Goal: Transaction & Acquisition: Purchase product/service

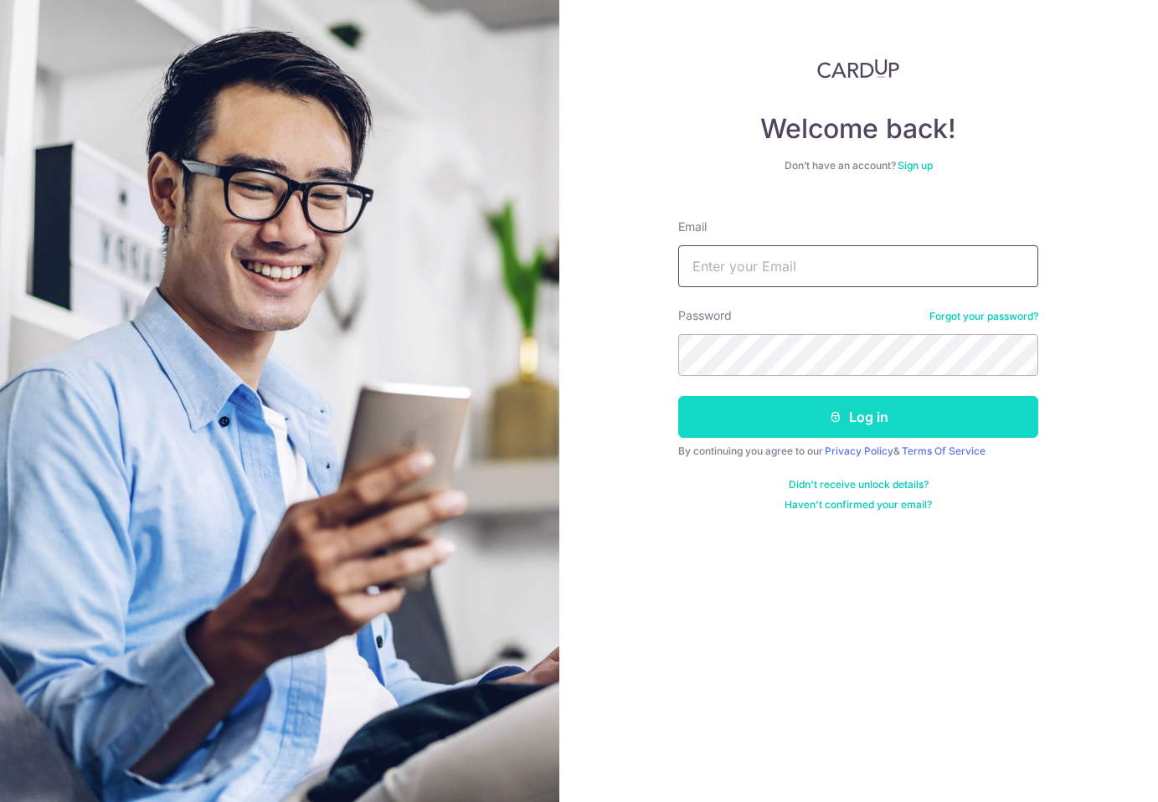
type input "janelleleex@gmail.com"
click at [809, 418] on button "Log in" at bounding box center [858, 417] width 360 height 42
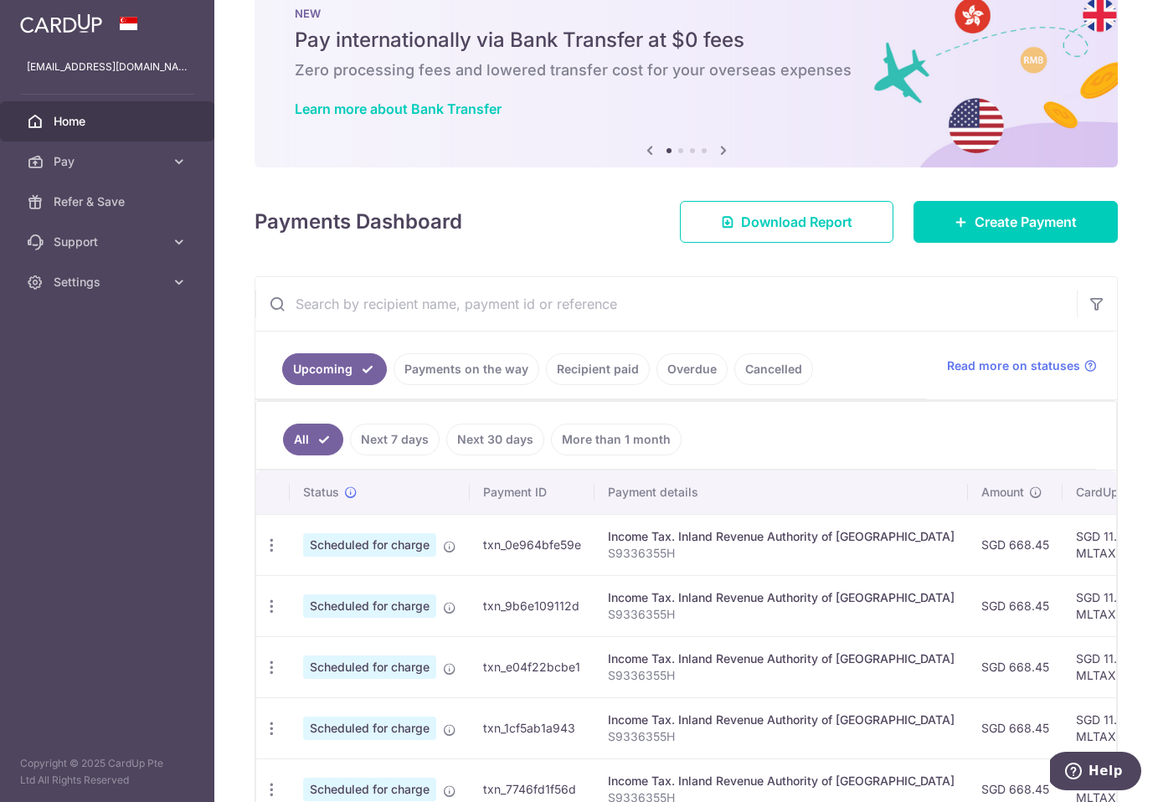
scroll to position [6, 0]
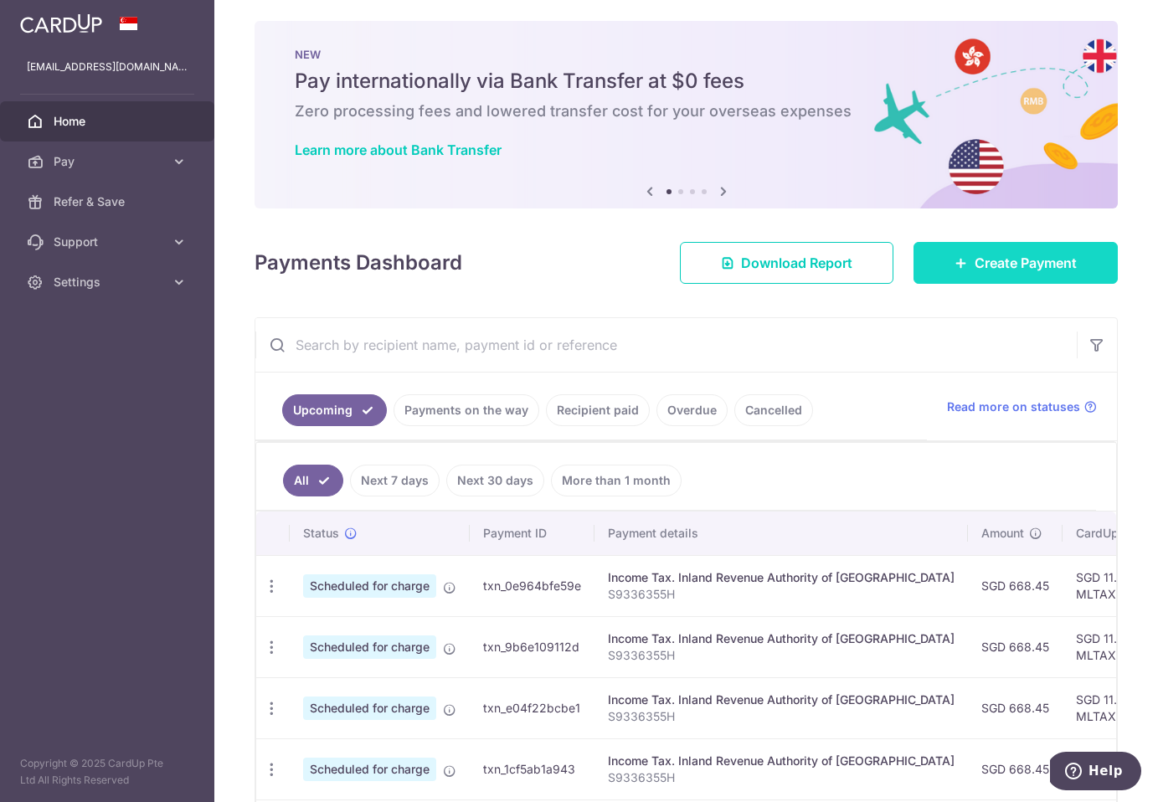
click at [1014, 257] on span "Create Payment" at bounding box center [1026, 263] width 102 height 20
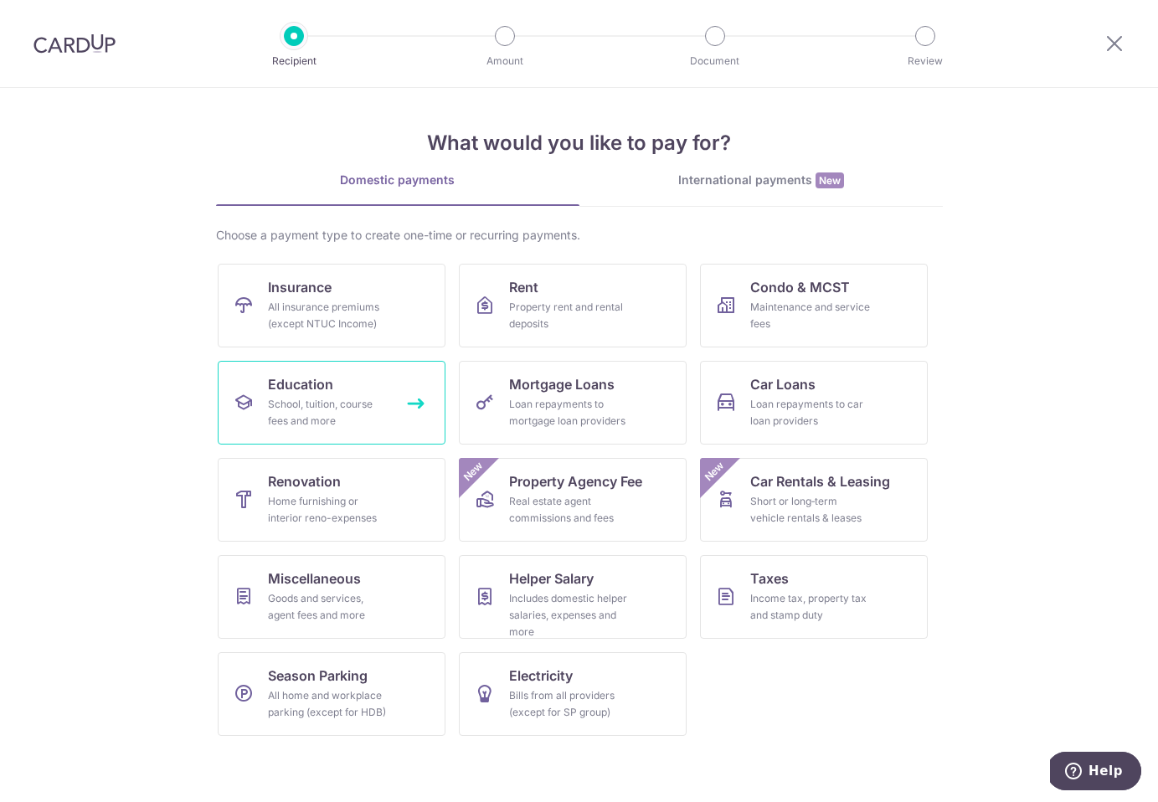
click at [363, 410] on div "School, tuition, course fees and more" at bounding box center [328, 412] width 121 height 33
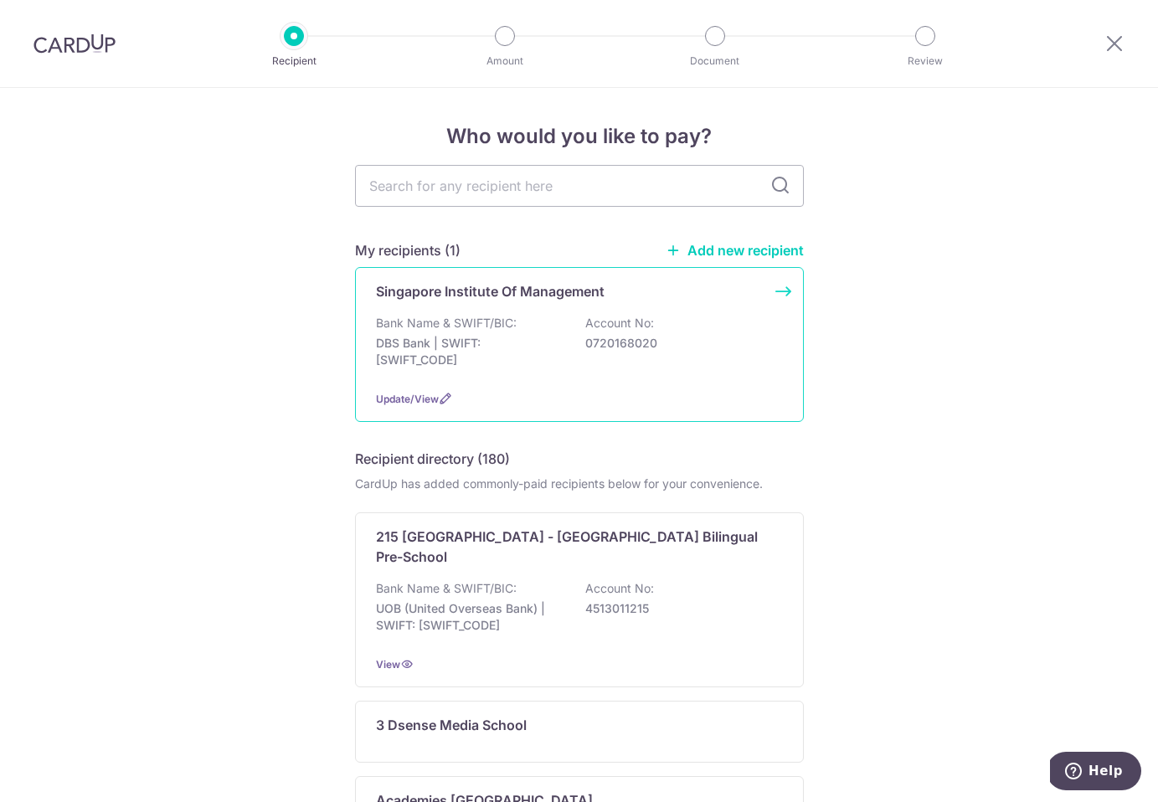
click at [554, 338] on p "DBS Bank | SWIFT: [SWIFT_CODE]" at bounding box center [470, 351] width 188 height 33
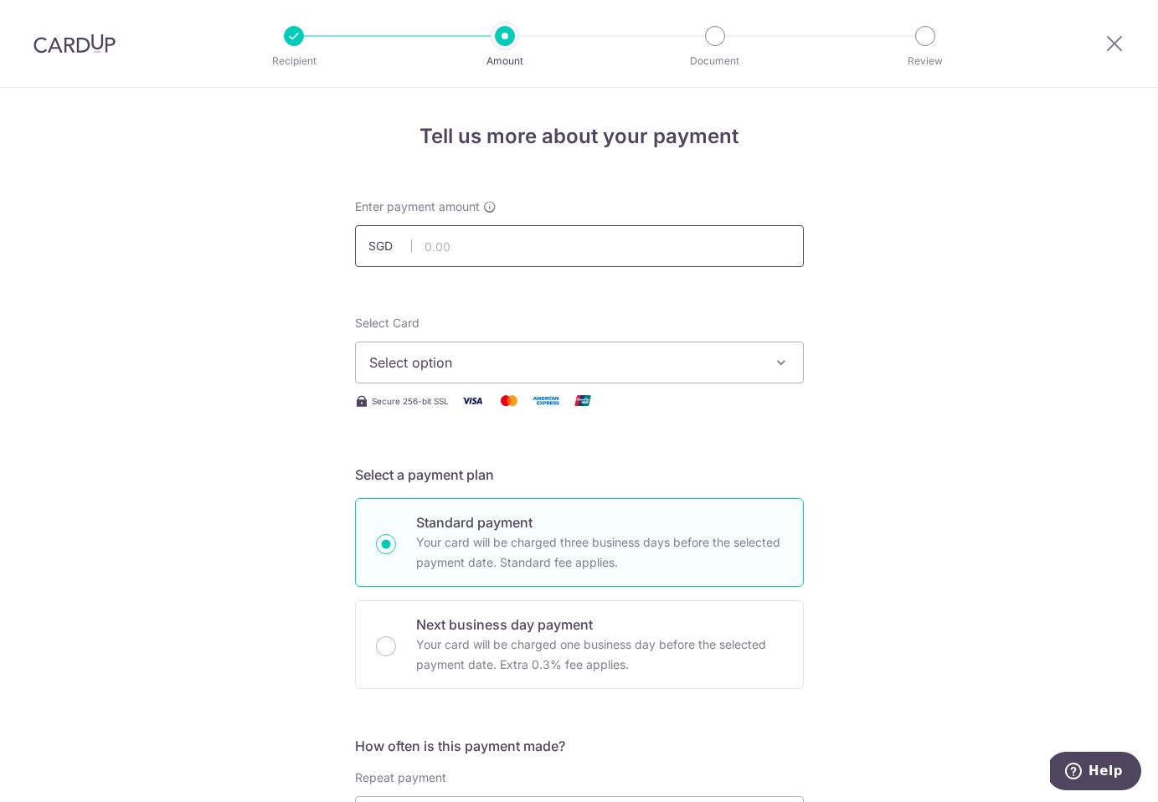
click at [529, 259] on input "text" at bounding box center [579, 246] width 449 height 42
paste input "$6,213.00"
click at [434, 241] on input "$6,213.00" at bounding box center [579, 246] width 449 height 42
click at [529, 253] on input "6,213.00" at bounding box center [579, 246] width 449 height 42
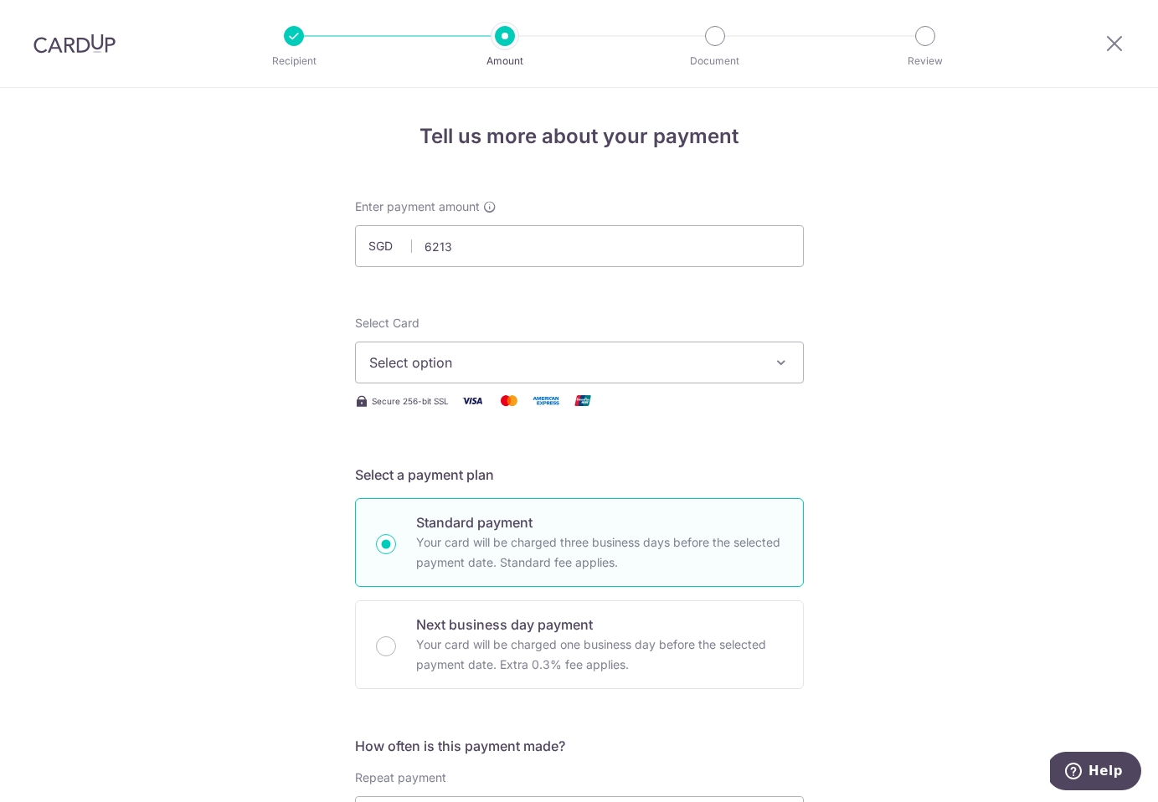
type input "6,213.00"
click at [568, 353] on span "Select option" at bounding box center [564, 363] width 390 height 20
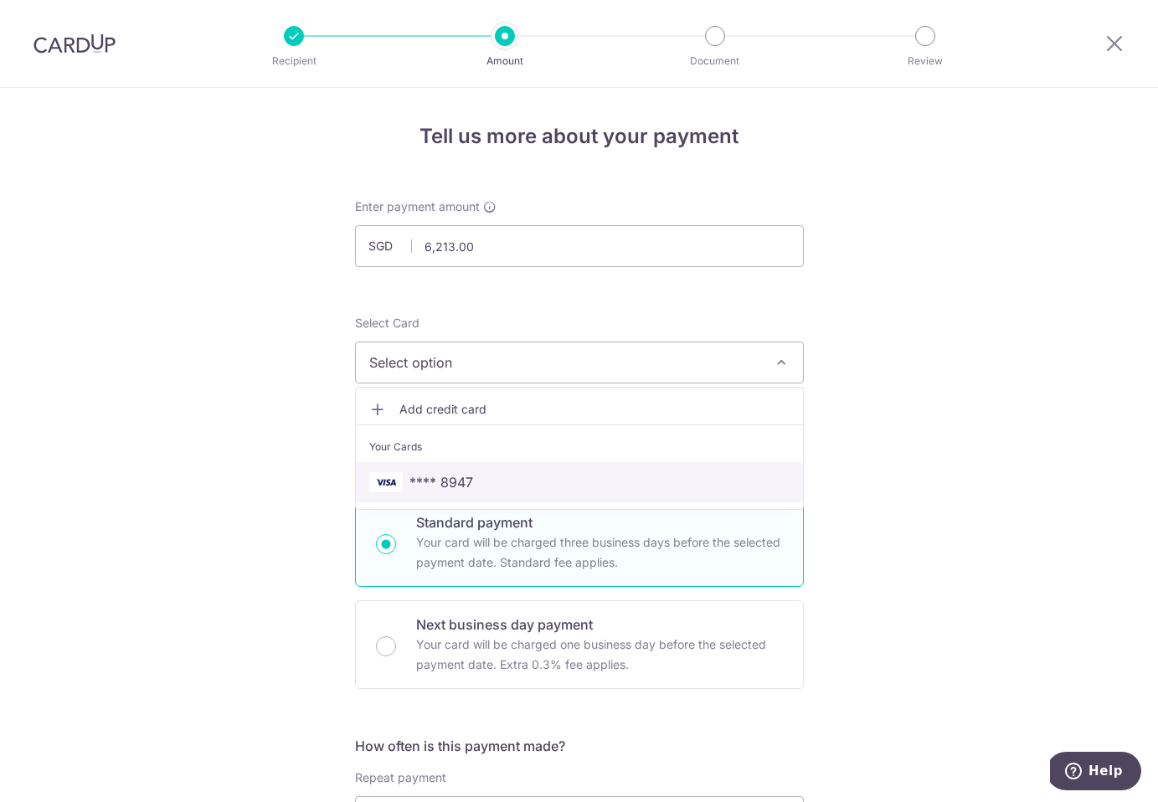
click at [503, 464] on link "**** 8947" at bounding box center [579, 482] width 447 height 40
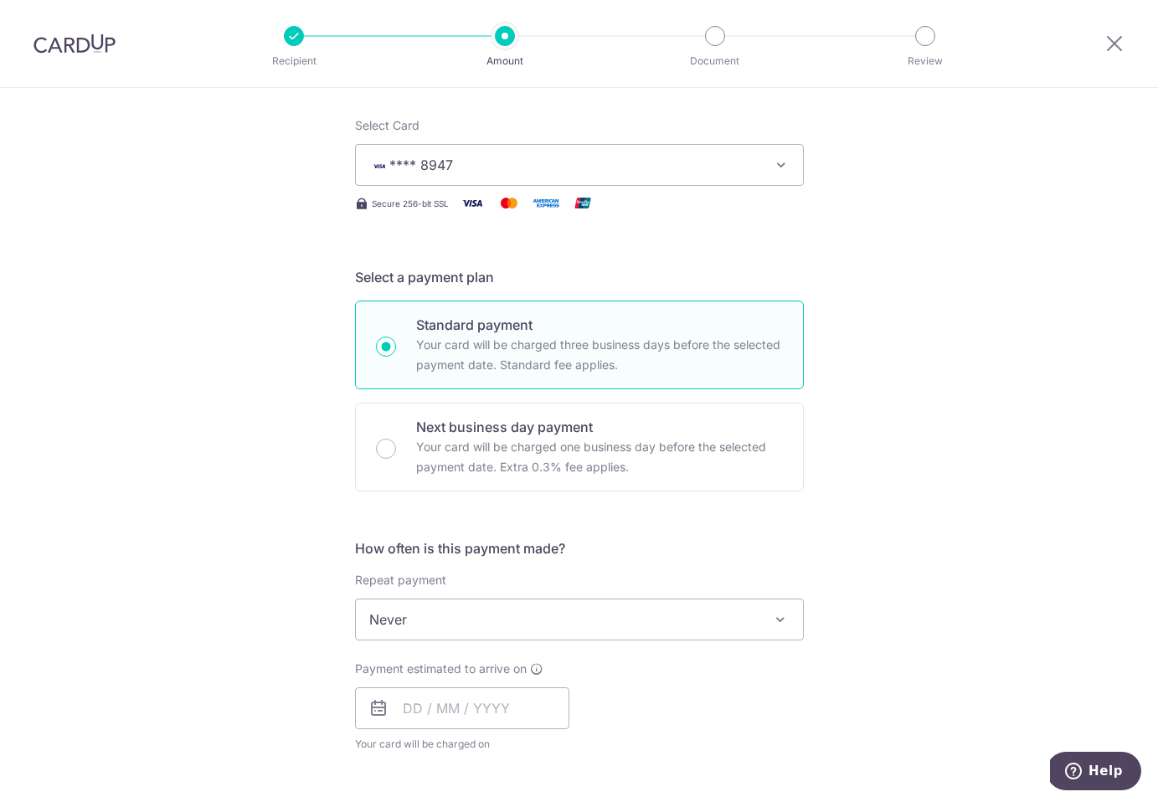
scroll to position [338, 0]
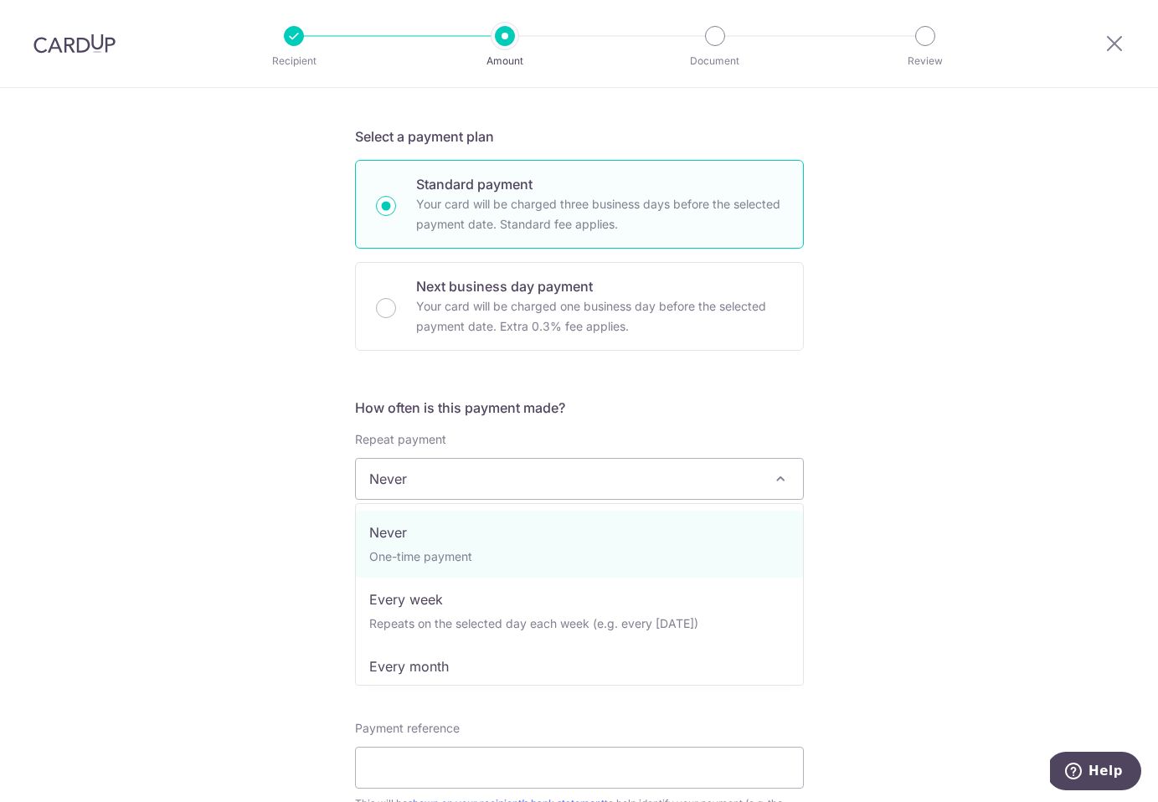
click at [506, 495] on span "Never" at bounding box center [579, 479] width 447 height 40
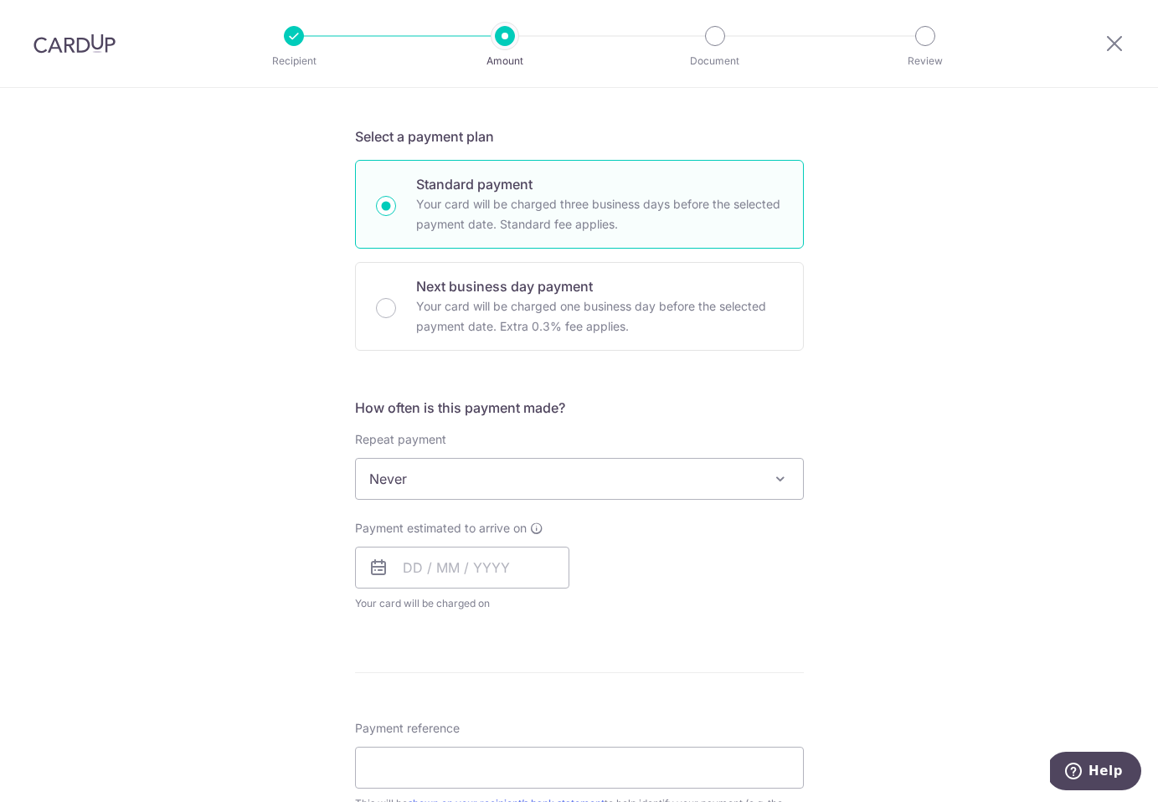
click at [265, 577] on div "Tell us more about your payment Enter payment amount SGD 6,213.00 6213.00 Selec…" at bounding box center [579, 507] width 1158 height 1515
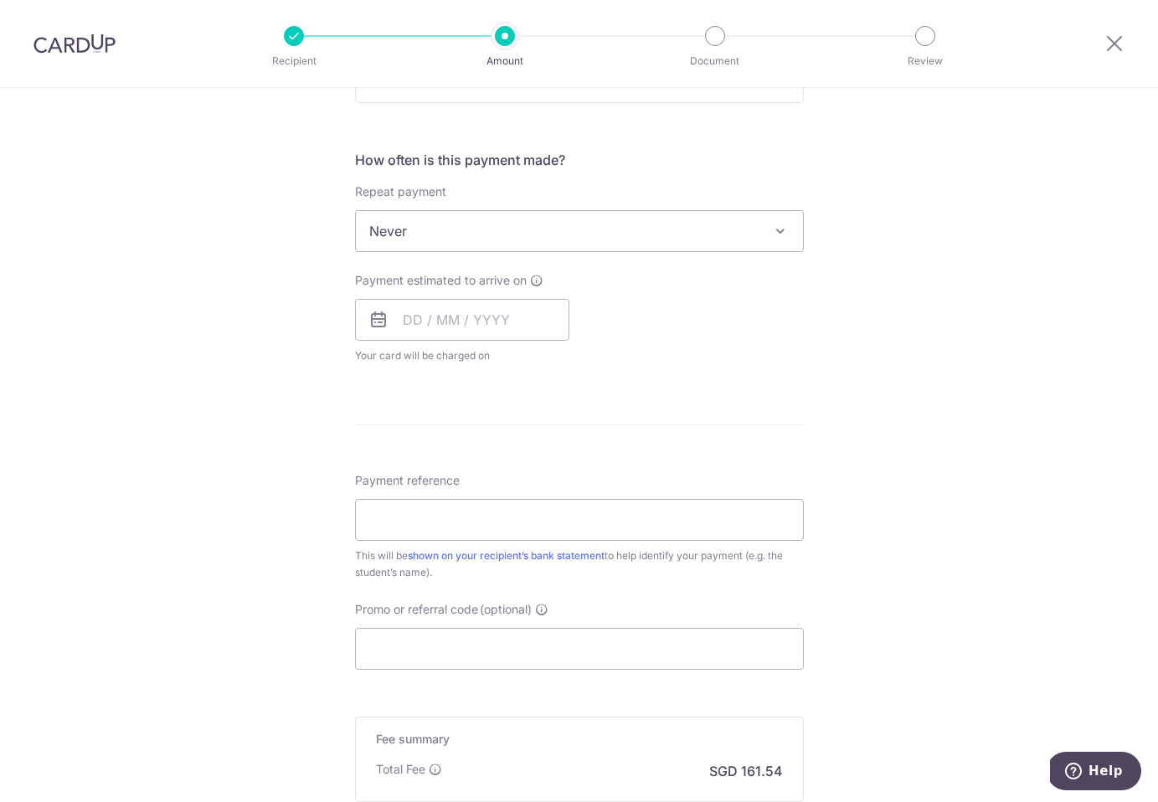
scroll to position [625, 0]
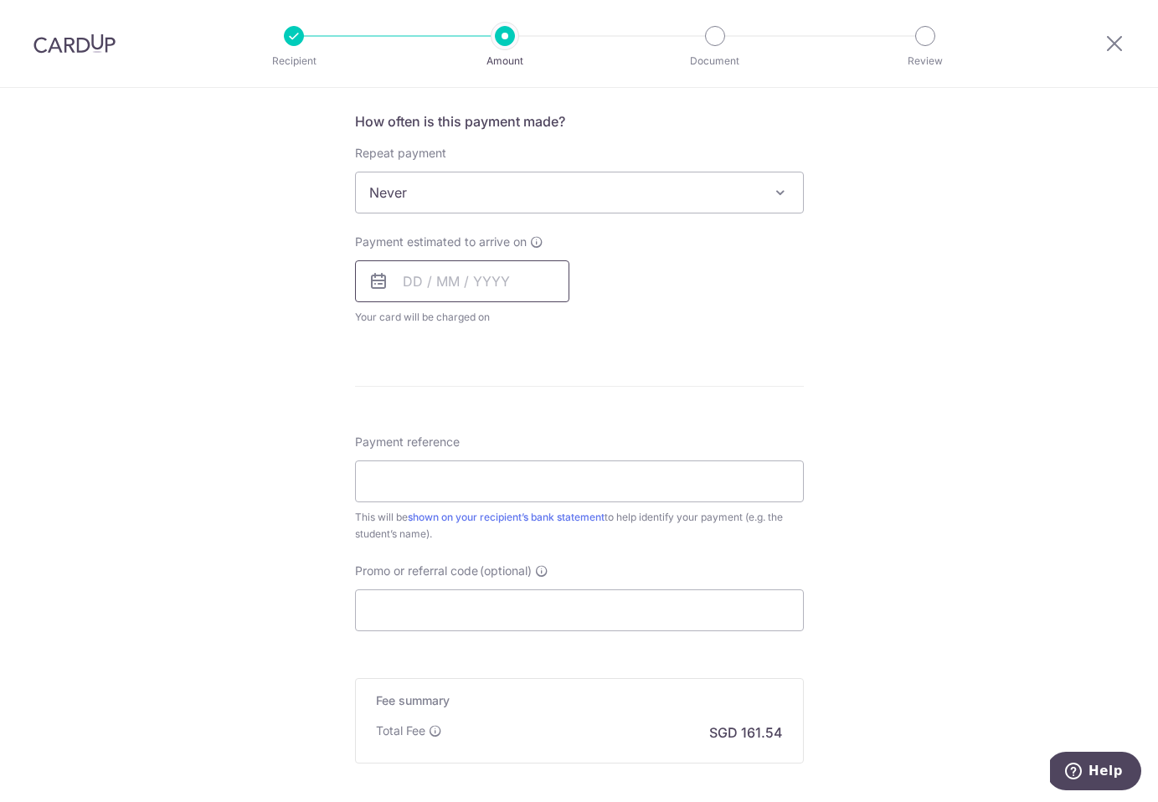
click at [410, 279] on input "text" at bounding box center [462, 281] width 214 height 42
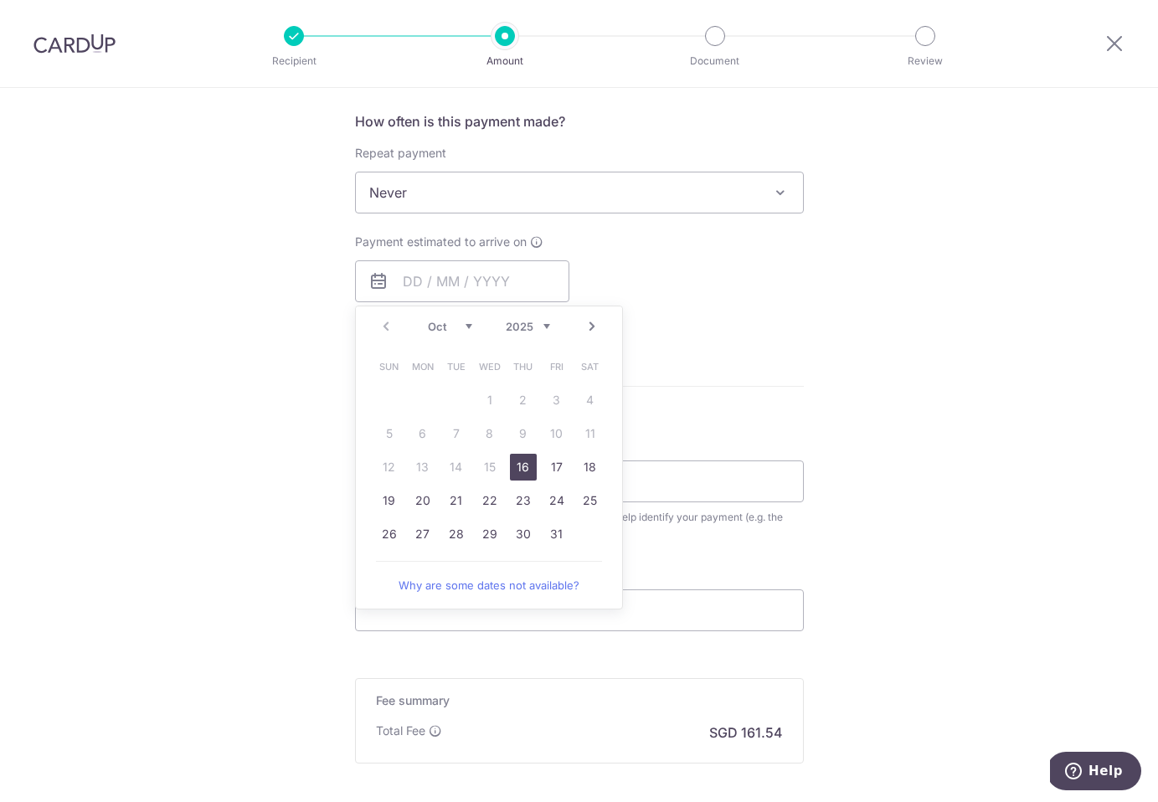
click at [398, 414] on table "Sun Mon Tue Wed Thu Fri Sat 1 2 3 4 5 6 7 8 9 10 11 12 13 14 15 16 17 18 19 20 …" at bounding box center [490, 450] width 234 height 201
click at [523, 466] on link "16" at bounding box center [523, 467] width 27 height 27
type input "[DATE]"
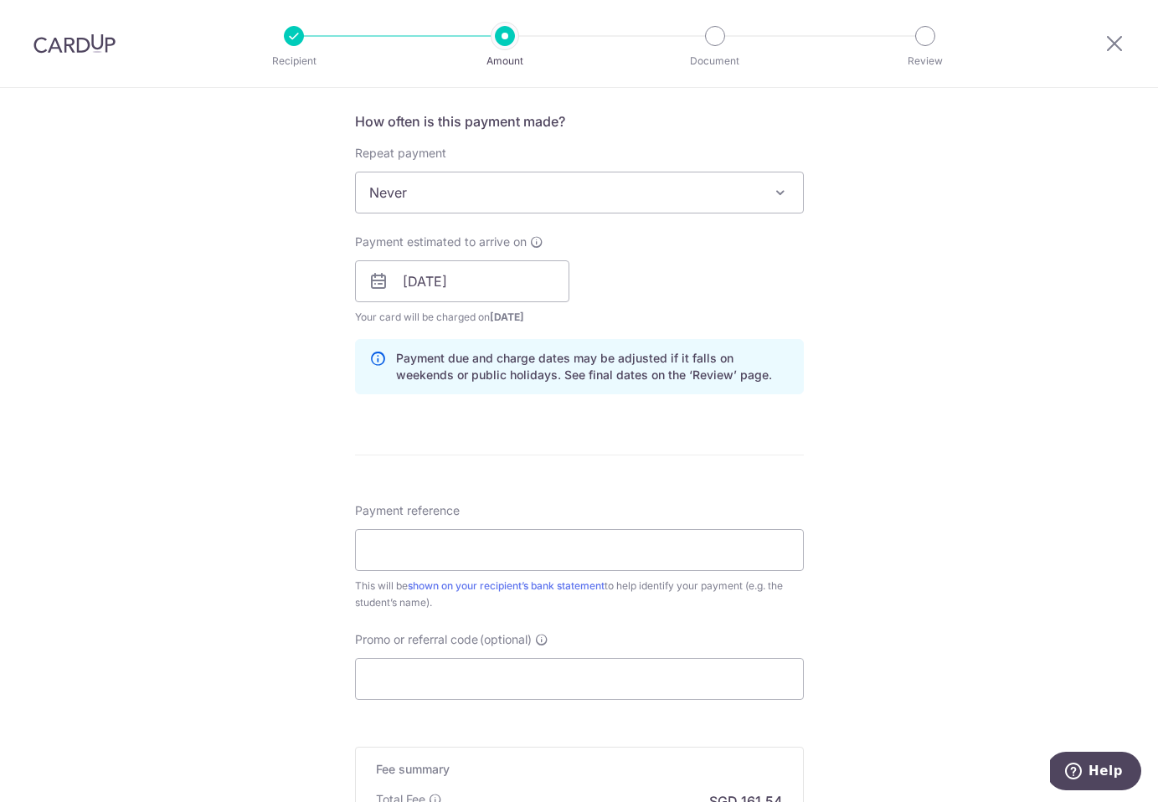
click at [689, 304] on div "Payment estimated to arrive on 16/10/2025 Prev Next Oct Nov Dec 2025 2026 2027 …" at bounding box center [579, 280] width 469 height 92
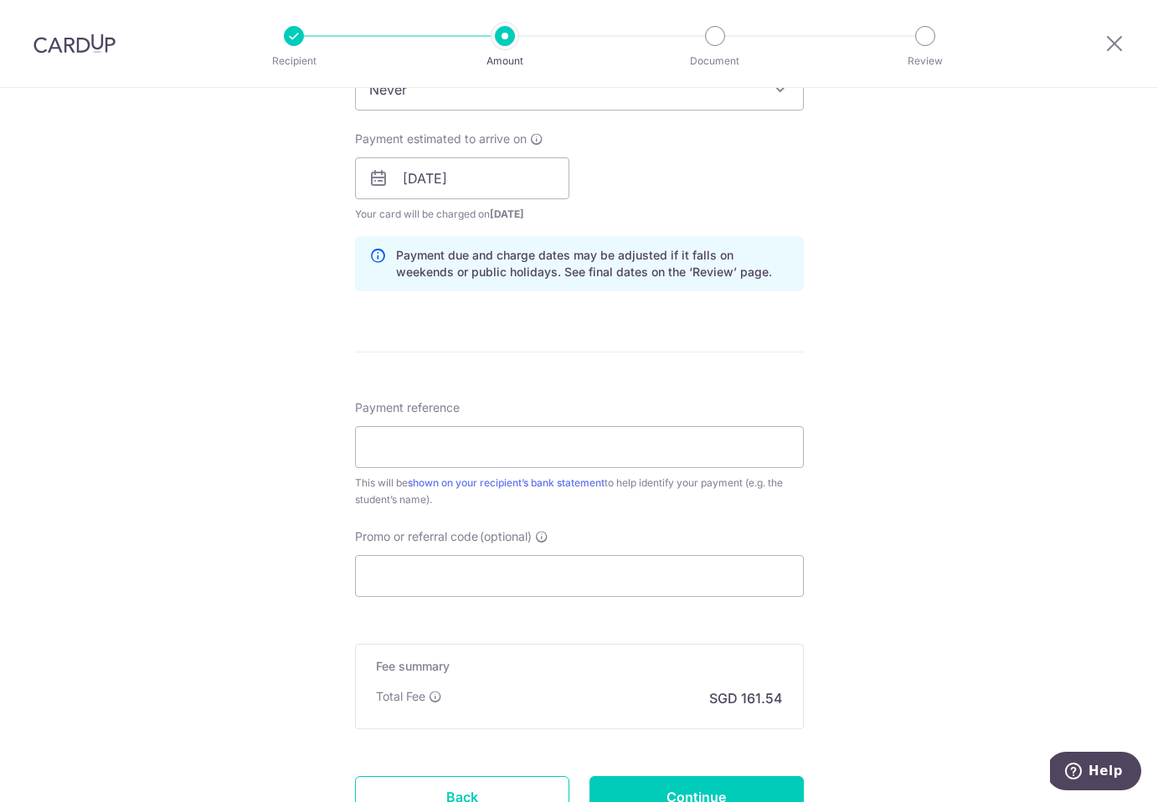
scroll to position [761, 0]
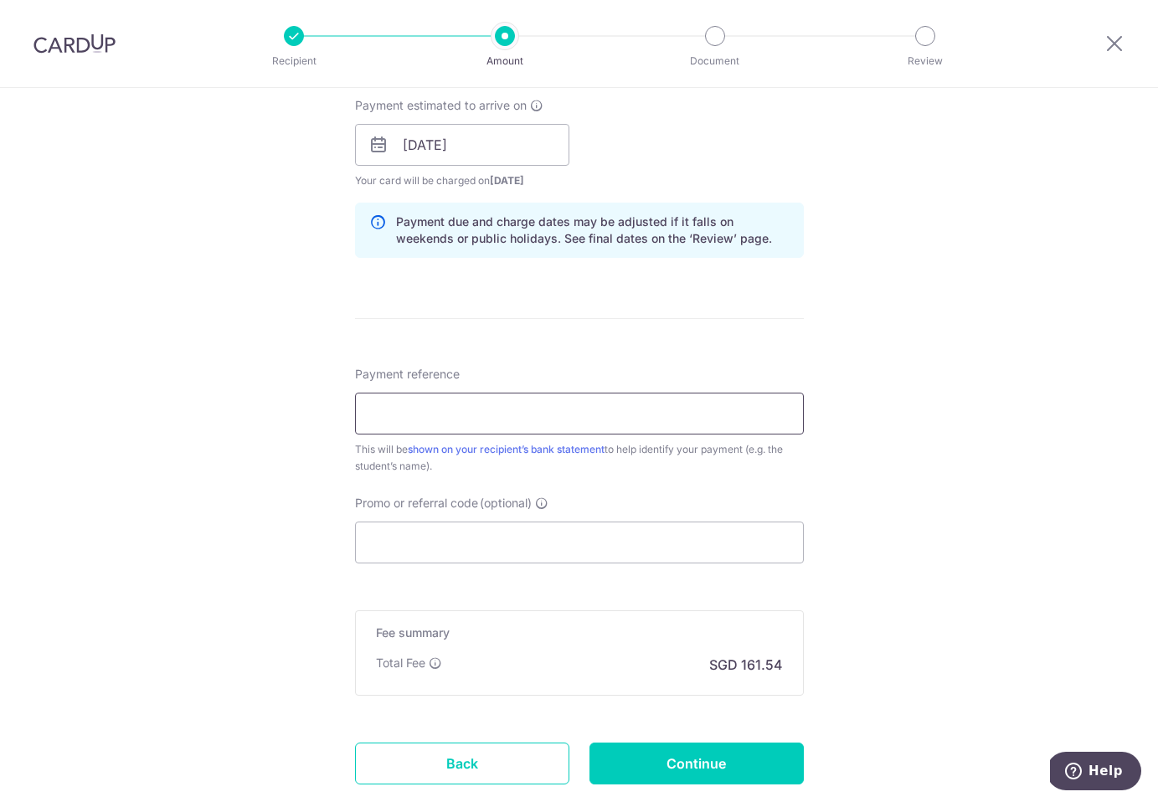
click at [561, 415] on input "Payment reference" at bounding box center [579, 414] width 449 height 42
click at [936, 387] on div "Tell us more about your payment Enter payment amount SGD 6,213.00 6213.00 Selec…" at bounding box center [579, 119] width 1158 height 1584
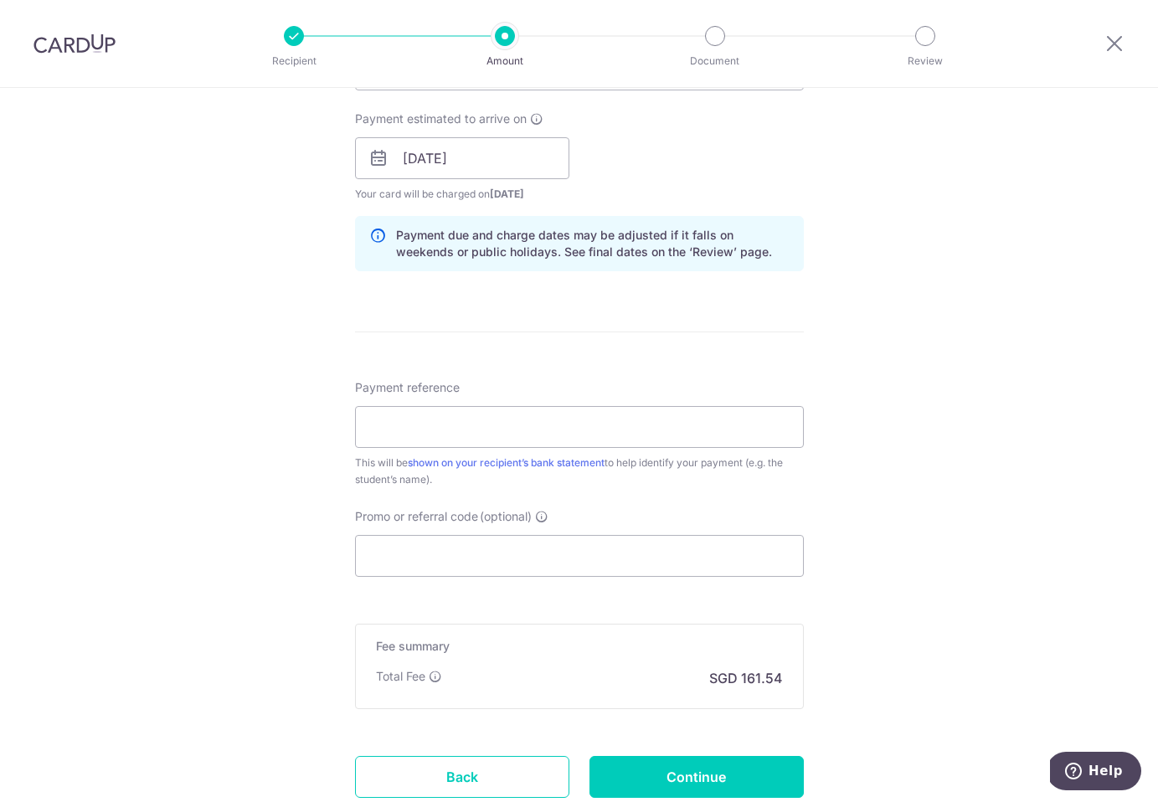
scroll to position [749, 0]
click at [445, 425] on input "Payment reference" at bounding box center [579, 426] width 449 height 42
paste input "US002-STD-0000062147E2"
type input "US002-STD-0000062147E2"
click at [214, 601] on div "Tell us more about your payment Enter payment amount SGD 6,213.00 6213.00 Selec…" at bounding box center [579, 131] width 1158 height 1584
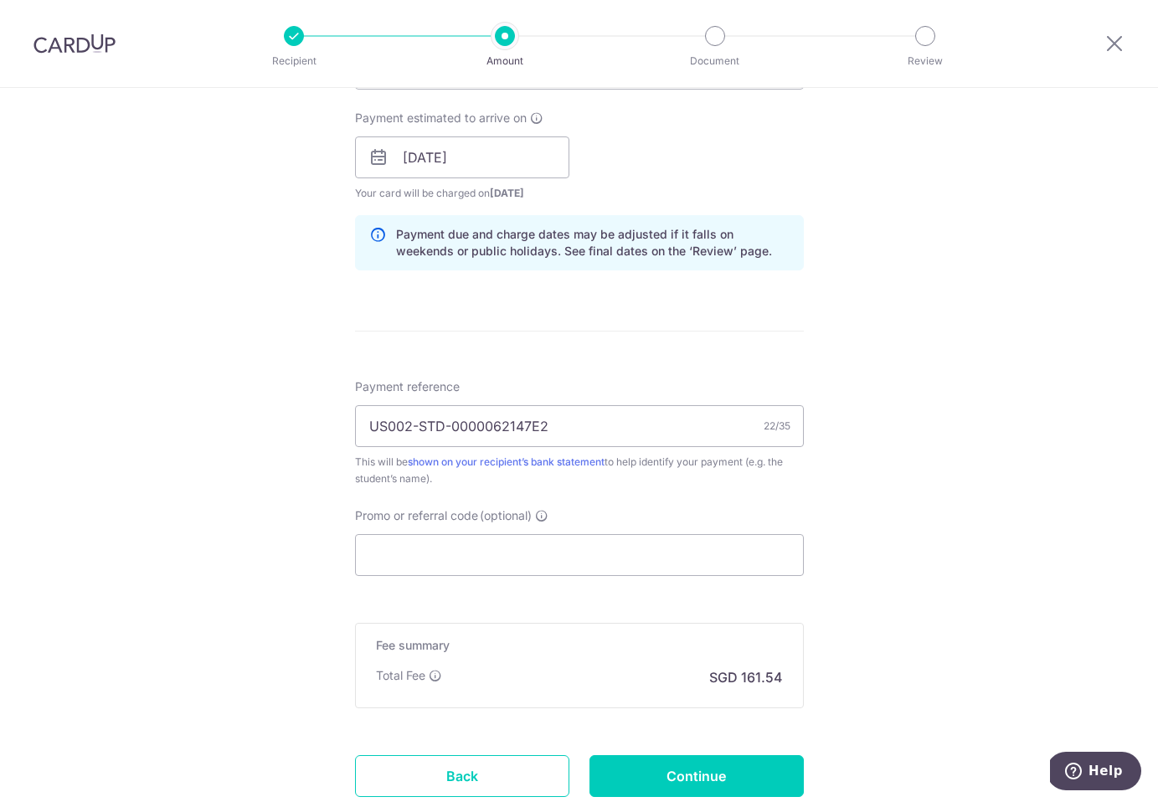
click at [482, 578] on form "Enter payment amount SGD 6,213.00 6213.00 Select Card **** 8947 Add credit card…" at bounding box center [579, 147] width 449 height 1394
click at [465, 554] on input "Promo or referral code (optional)" at bounding box center [579, 555] width 449 height 42
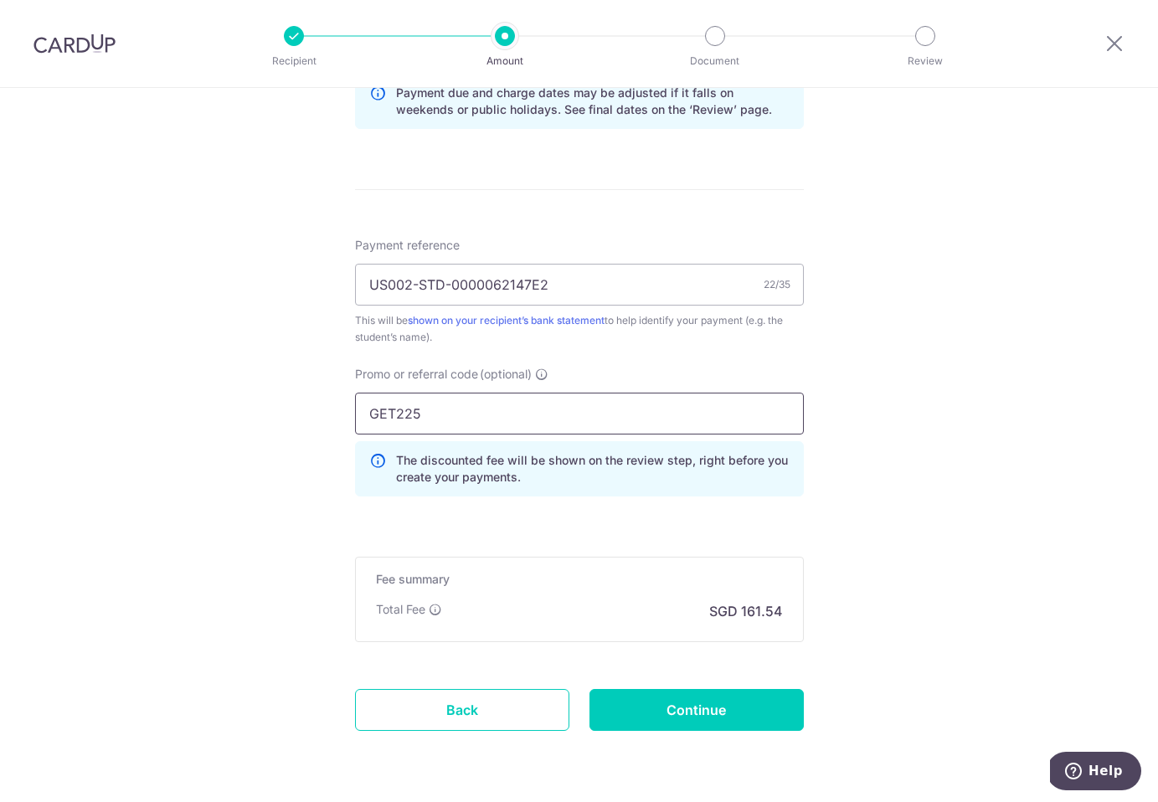
scroll to position [900, 0]
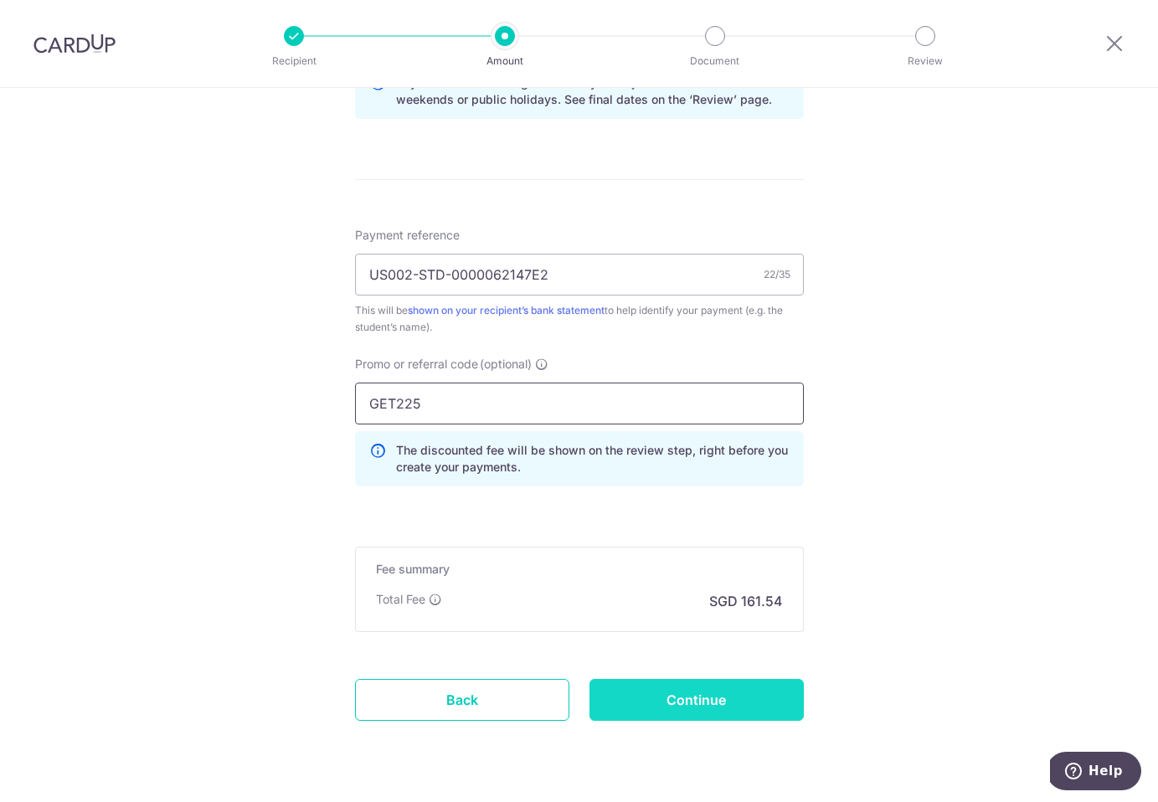
type input "GET225"
click at [705, 706] on input "Continue" at bounding box center [697, 700] width 214 height 42
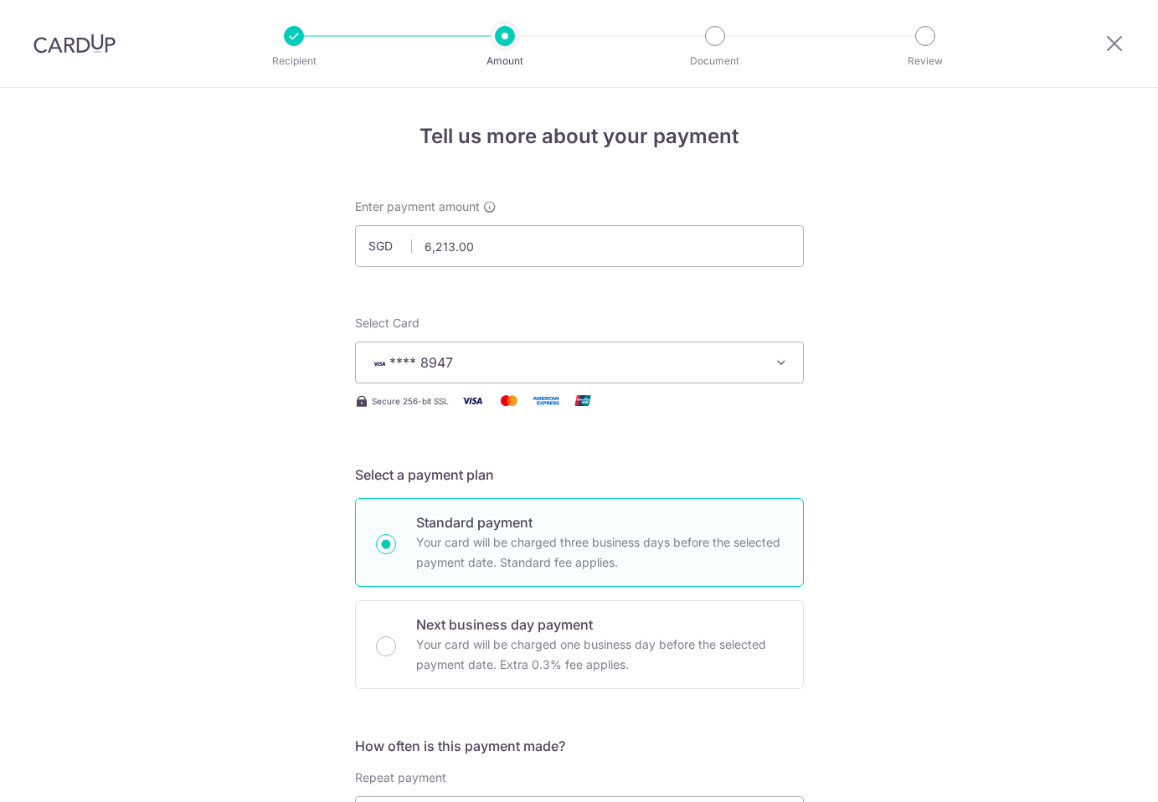
scroll to position [968, 0]
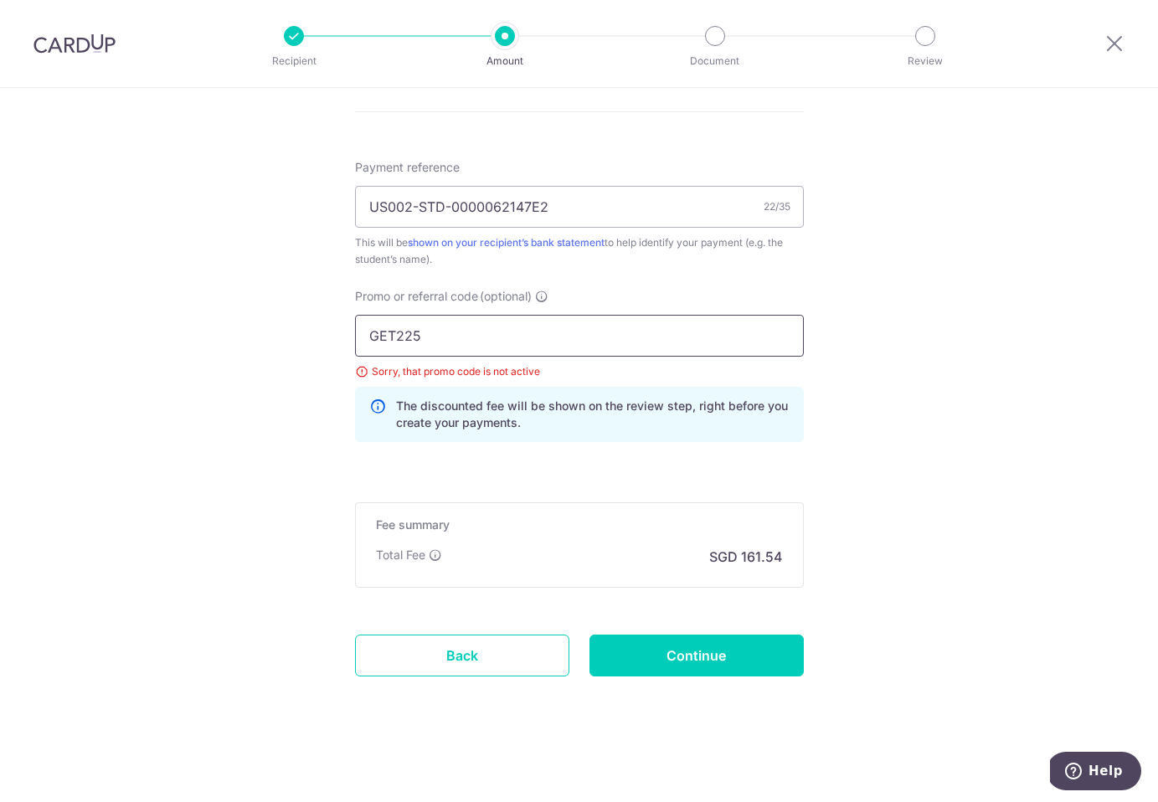
click at [621, 335] on input "GET225" at bounding box center [579, 336] width 449 height 42
paste input "MILELION"
type input "MILELION"
click at [652, 649] on input "Continue" at bounding box center [697, 656] width 214 height 42
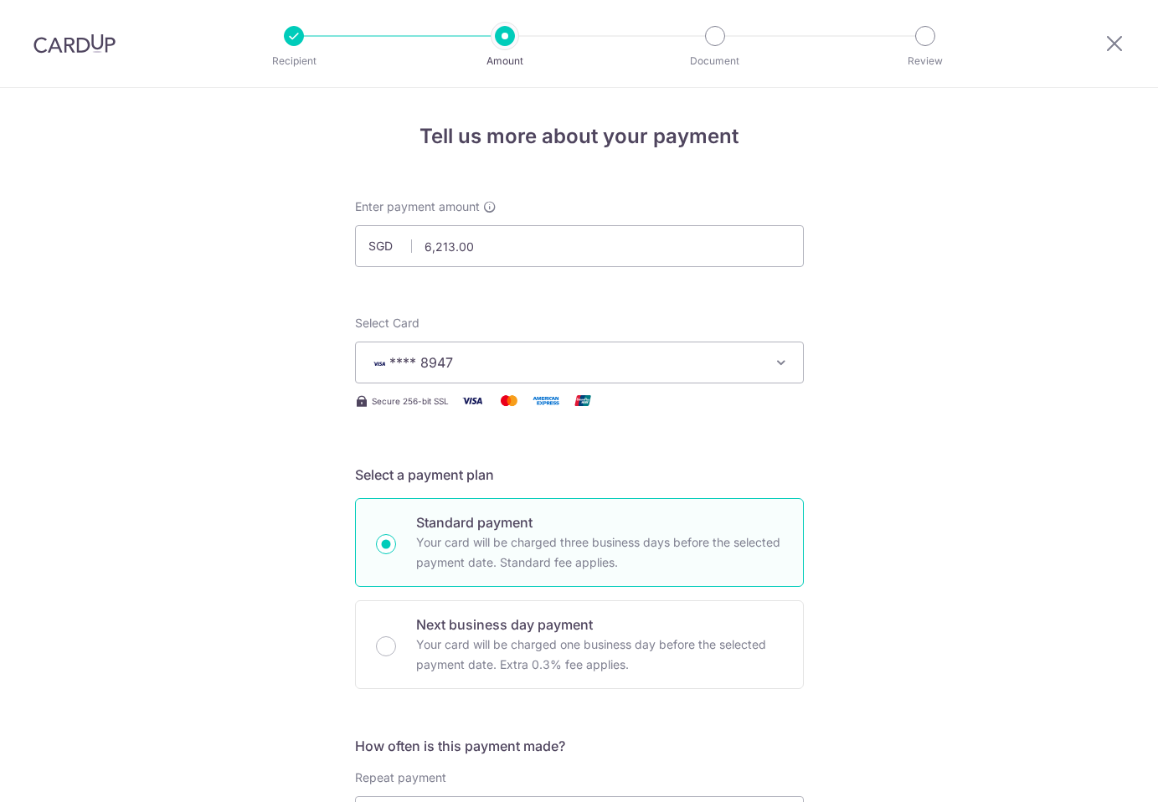
scroll to position [968, 0]
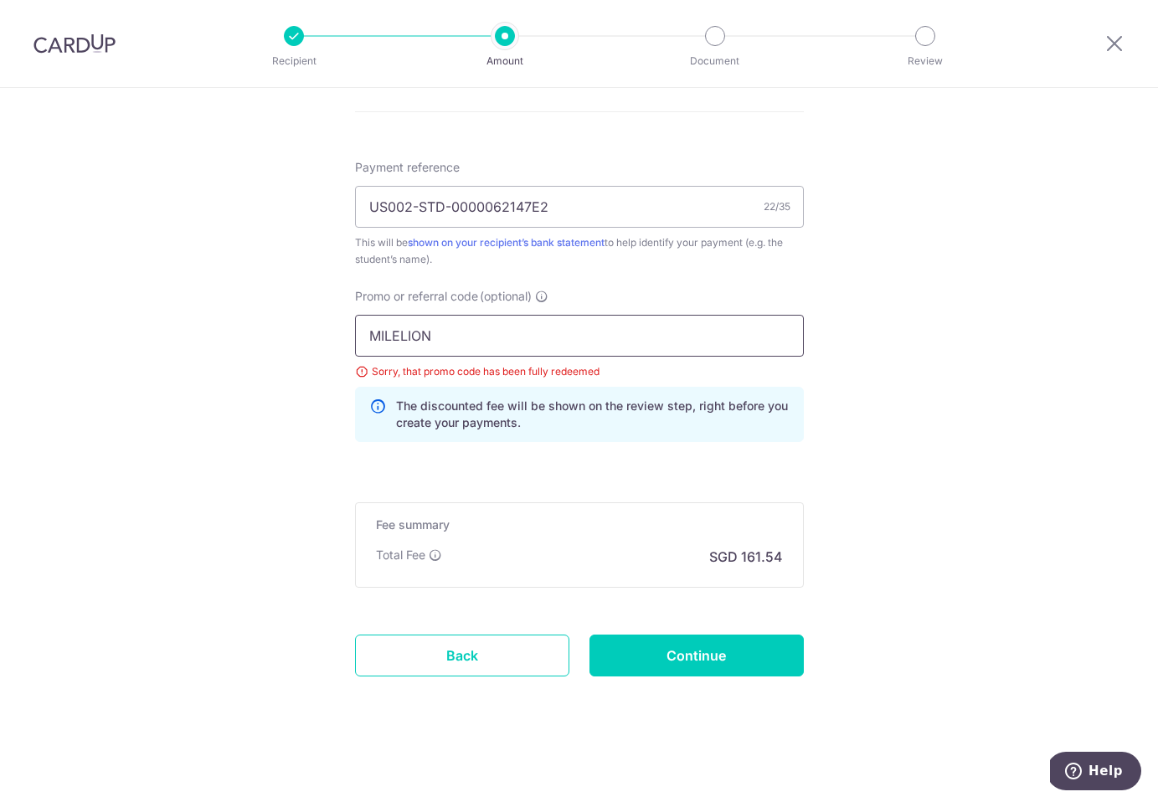
click at [501, 338] on input "MILELION" at bounding box center [579, 336] width 449 height 42
paste input "OFF225"
type input "OFF225"
click at [690, 664] on input "Continue" at bounding box center [697, 656] width 214 height 42
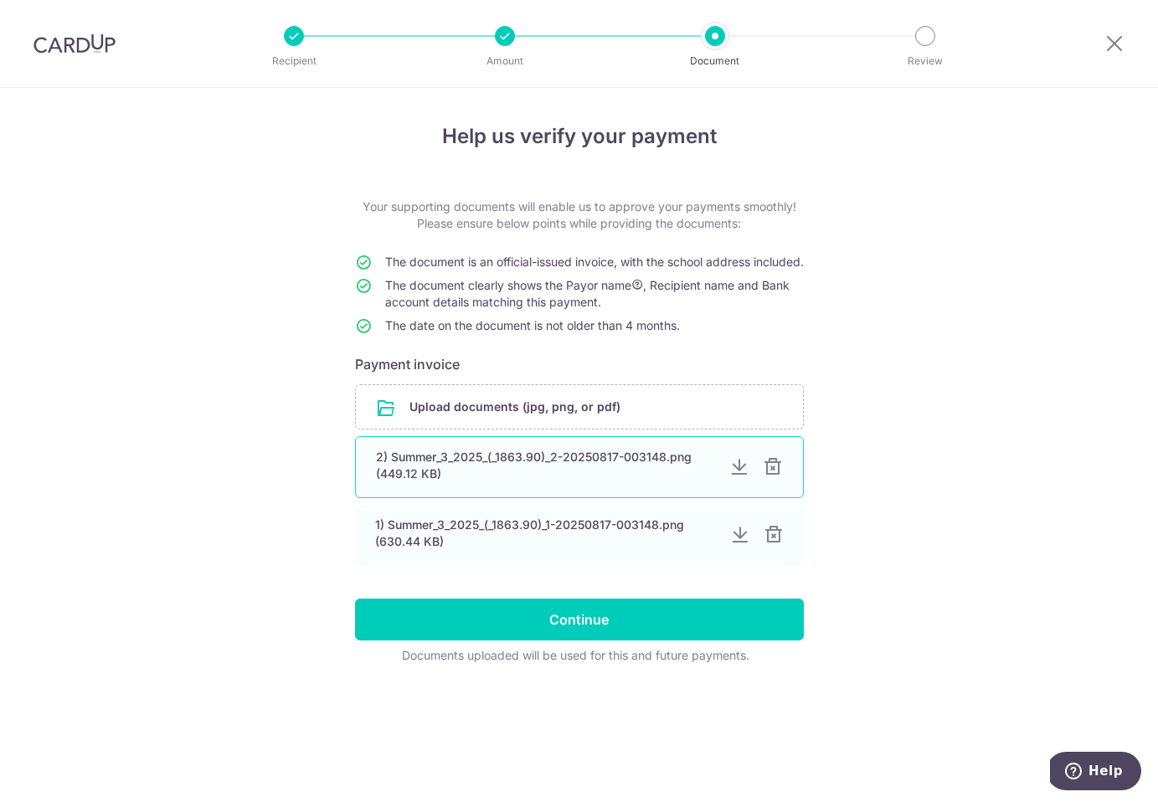
click at [765, 494] on div "2) Summer_3_2025_(_1863.90)_2-20250817-003148.png (449.12 KB)" at bounding box center [579, 467] width 449 height 62
click at [784, 485] on div "2) Summer_3_2025_(_1863.90)_2-20250817-003148.png (449.12 KB)" at bounding box center [579, 467] width 449 height 62
click at [775, 477] on div at bounding box center [773, 467] width 20 height 20
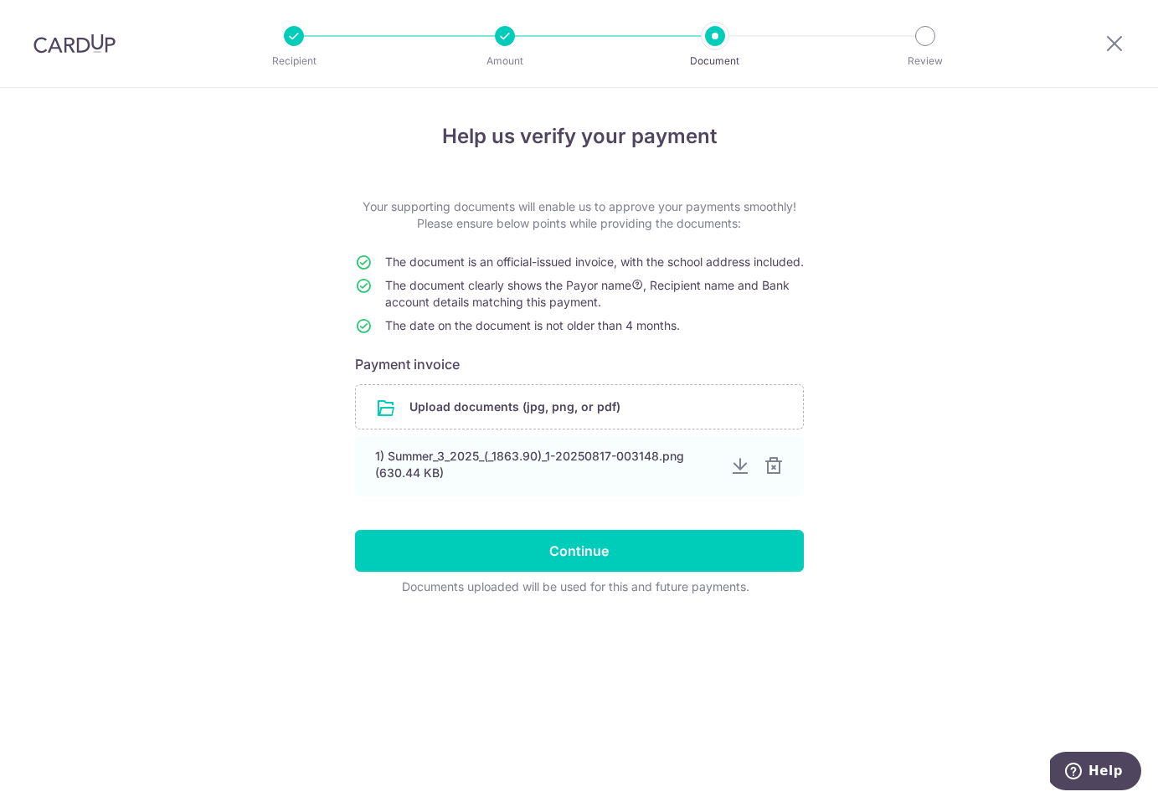
click at [775, 477] on div at bounding box center [774, 466] width 20 height 20
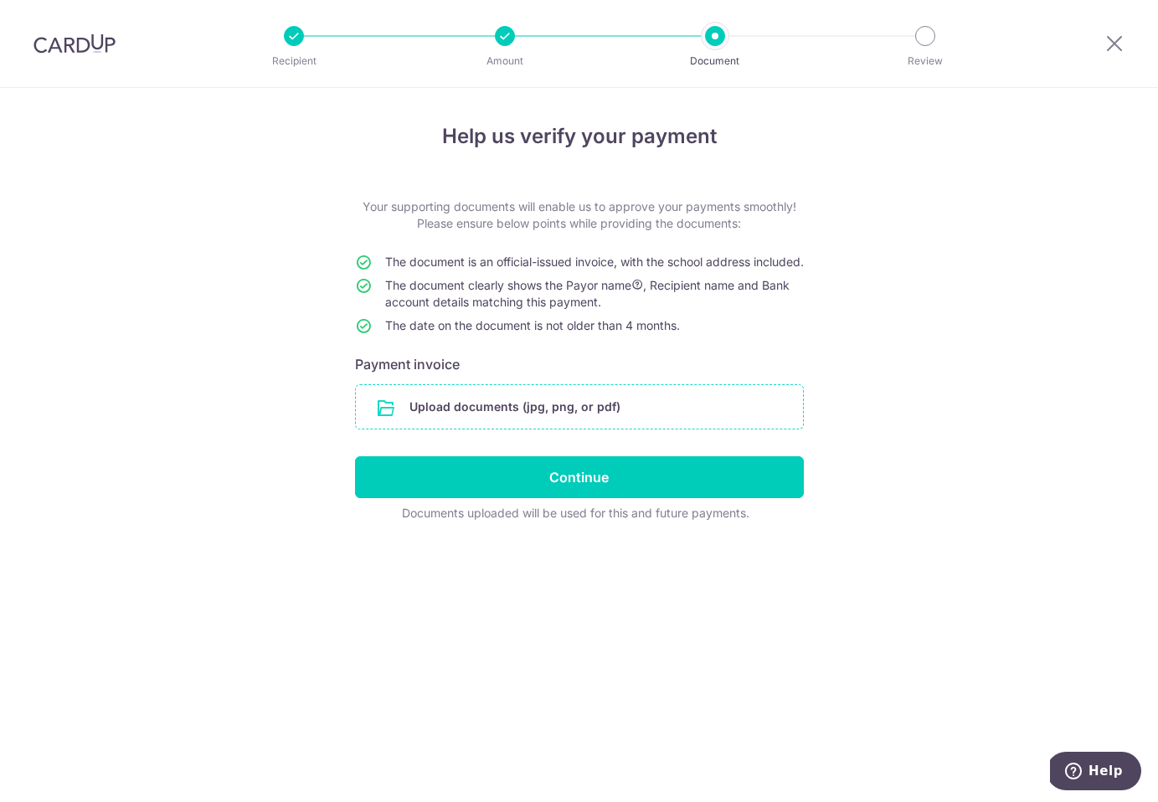
click at [577, 412] on input "file" at bounding box center [579, 407] width 447 height 44
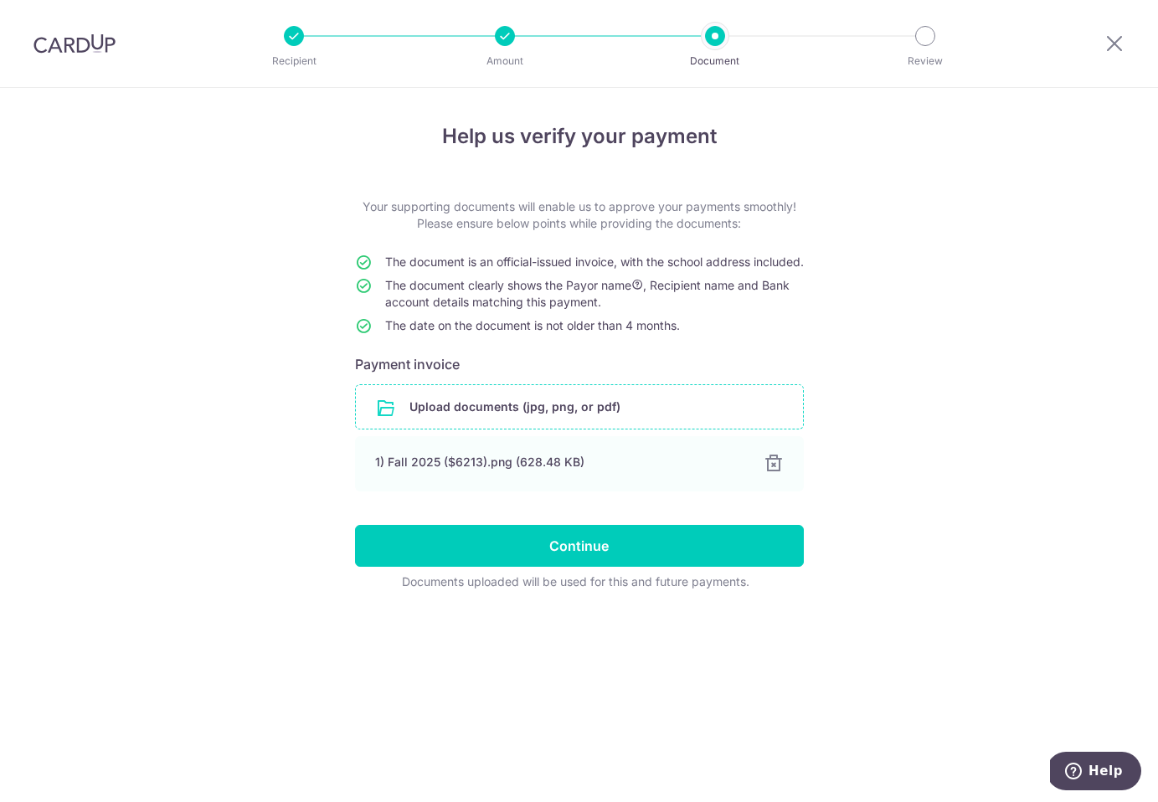
click at [495, 422] on input "file" at bounding box center [579, 407] width 447 height 44
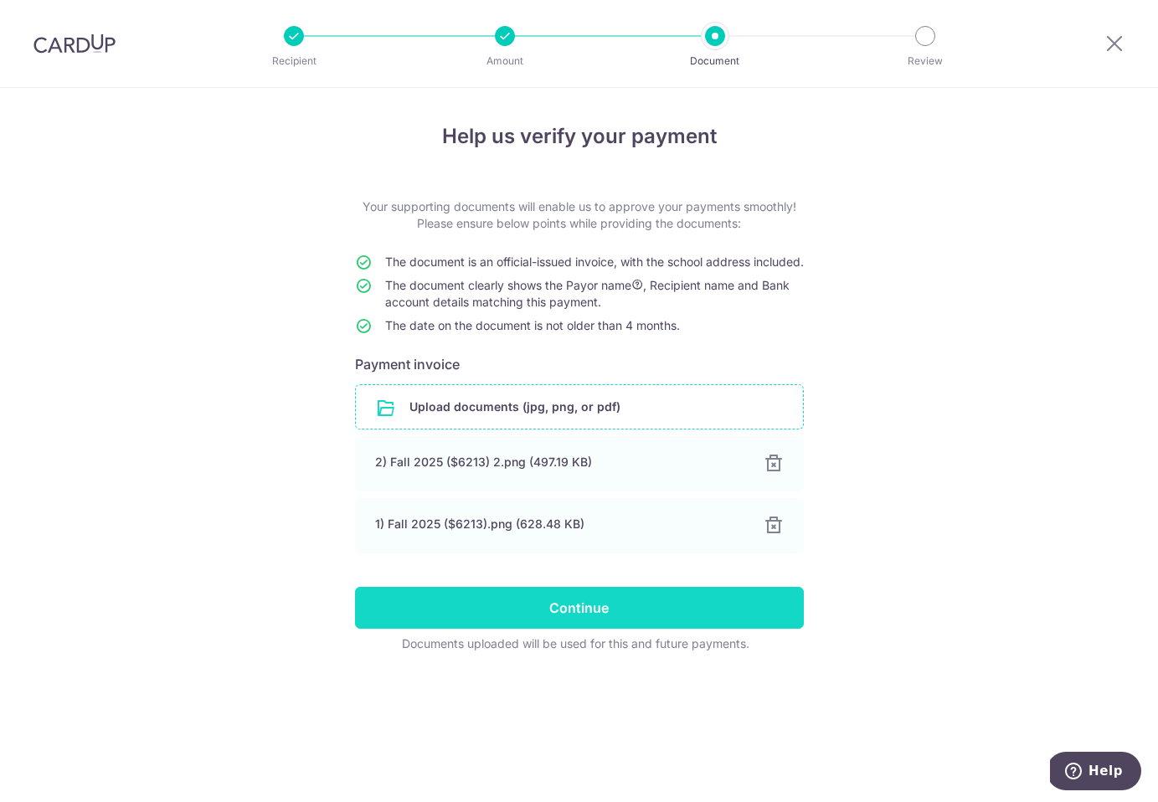
click at [577, 620] on input "Continue" at bounding box center [579, 608] width 449 height 42
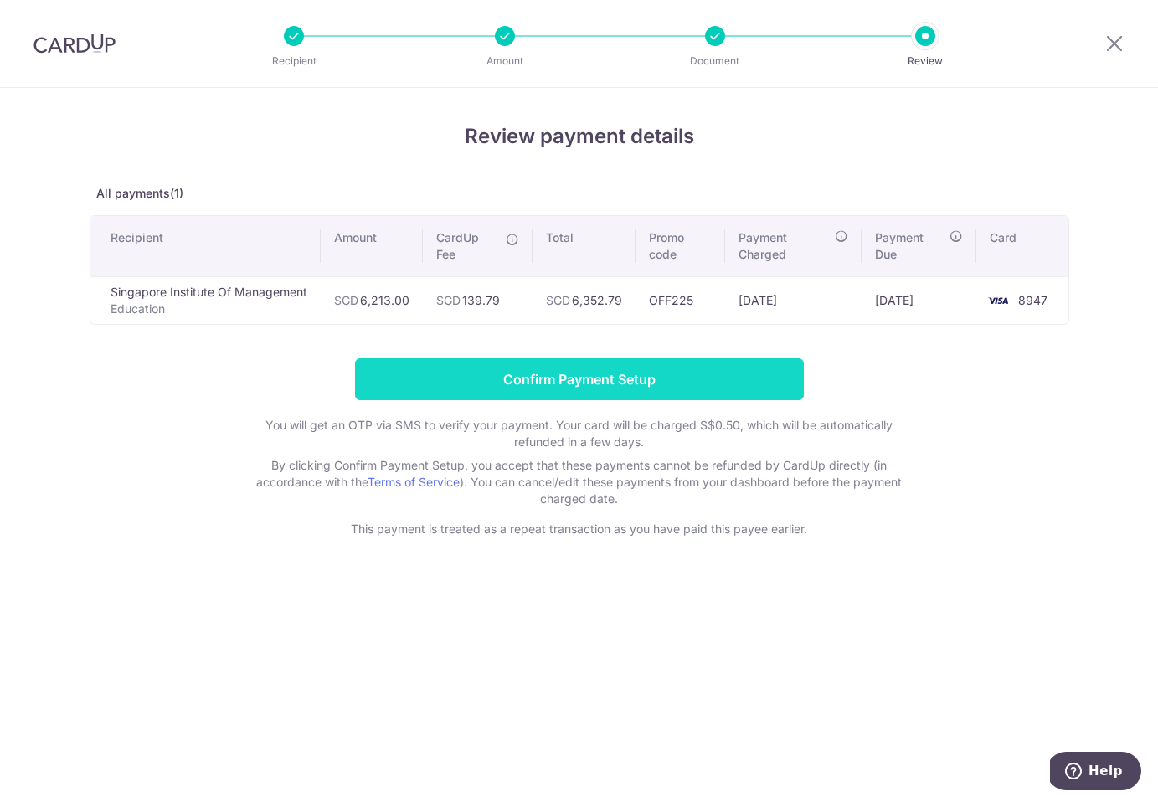
click at [551, 388] on input "Confirm Payment Setup" at bounding box center [579, 379] width 449 height 42
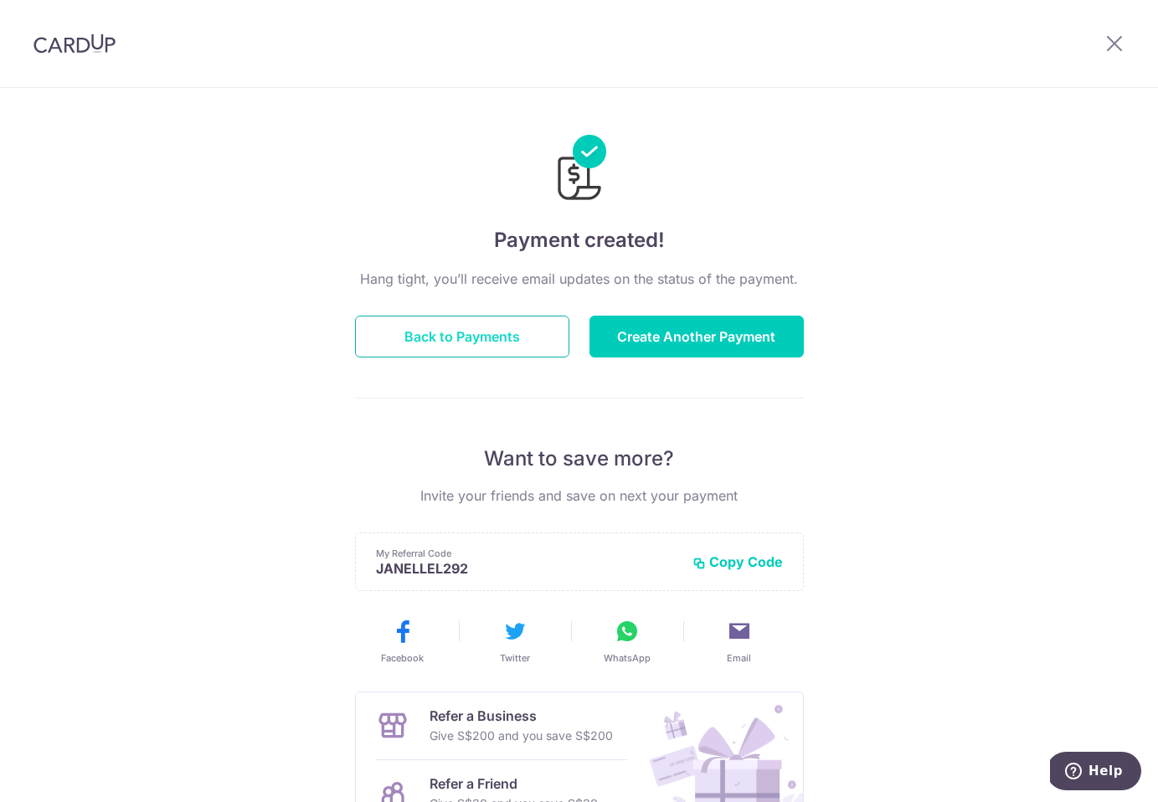
click at [511, 335] on button "Back to Payments" at bounding box center [462, 337] width 214 height 42
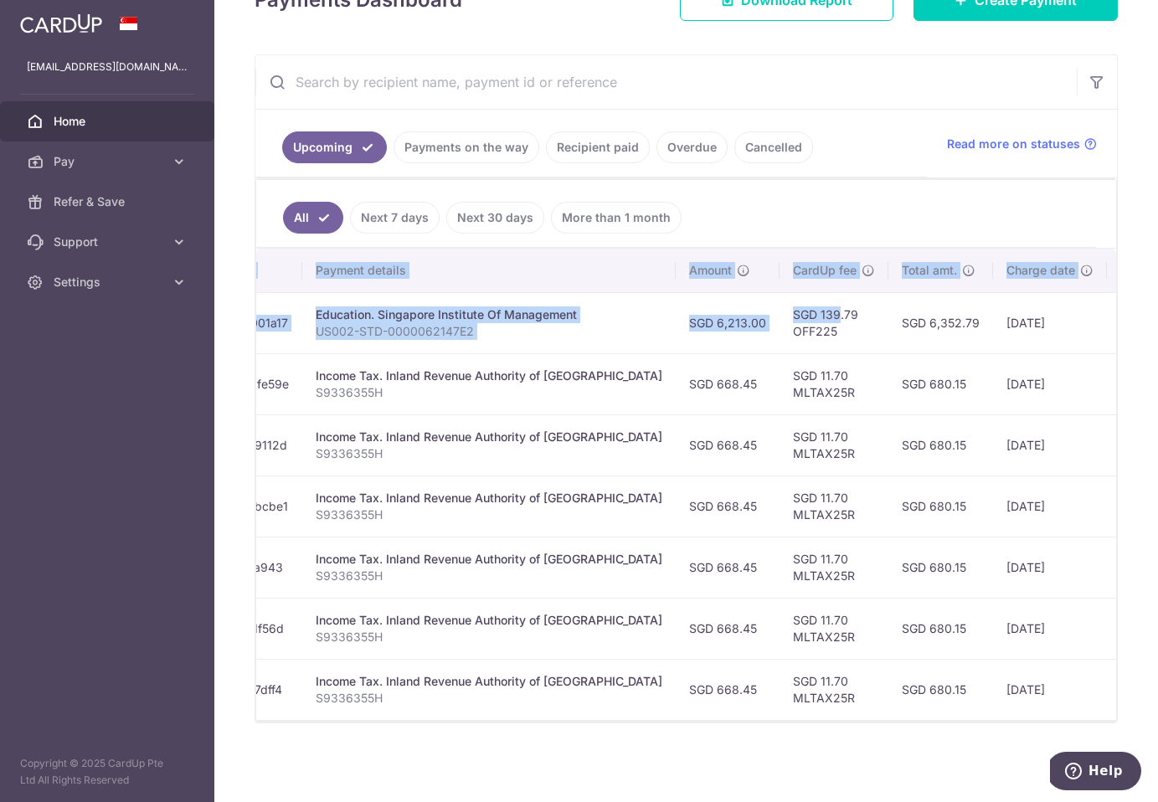
scroll to position [0, 436]
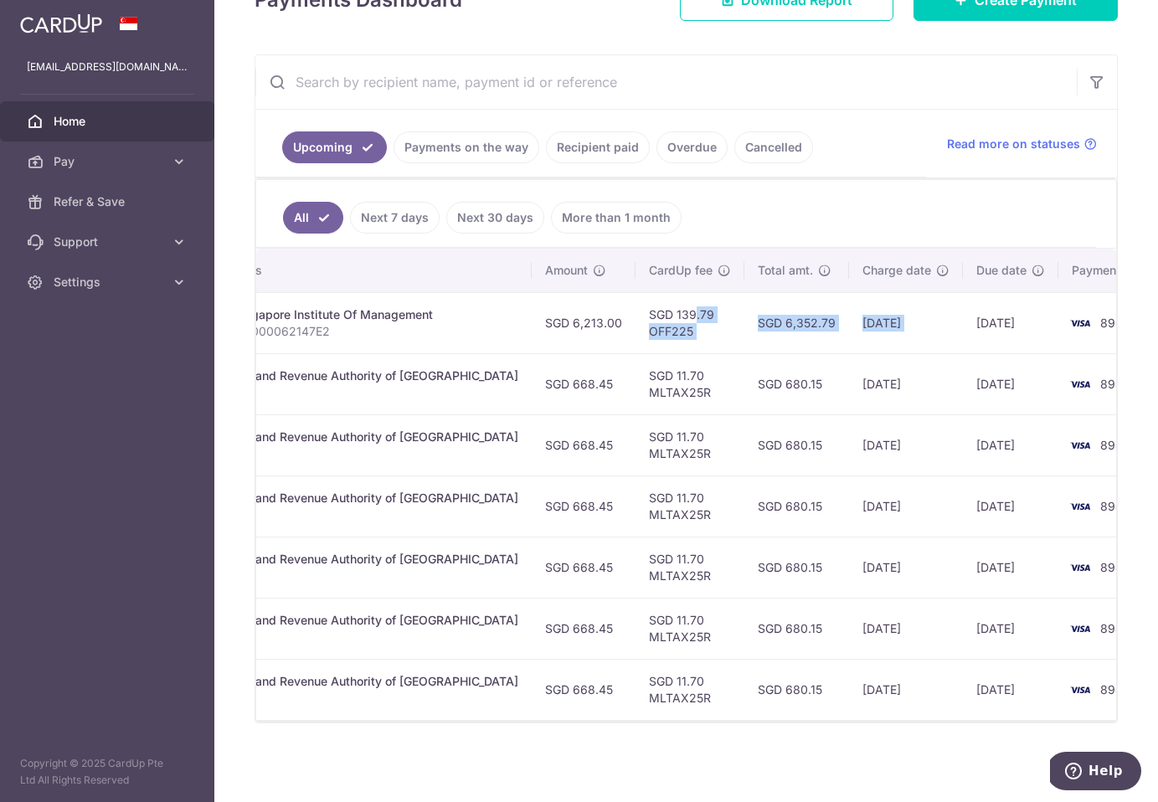
drag, startPoint x: 1041, startPoint y: 319, endPoint x: 989, endPoint y: 312, distance: 52.5
click at [989, 312] on tr "Update payment Cancel payment Upload doc Pending txn_e3884001a17 Education. Sin…" at bounding box center [503, 322] width 1366 height 61
click at [989, 312] on td "[DATE]" at bounding box center [1010, 322] width 95 height 61
drag, startPoint x: 474, startPoint y: 318, endPoint x: 563, endPoint y: 318, distance: 88.8
click at [563, 318] on td "SGD 6,213.00" at bounding box center [584, 322] width 104 height 61
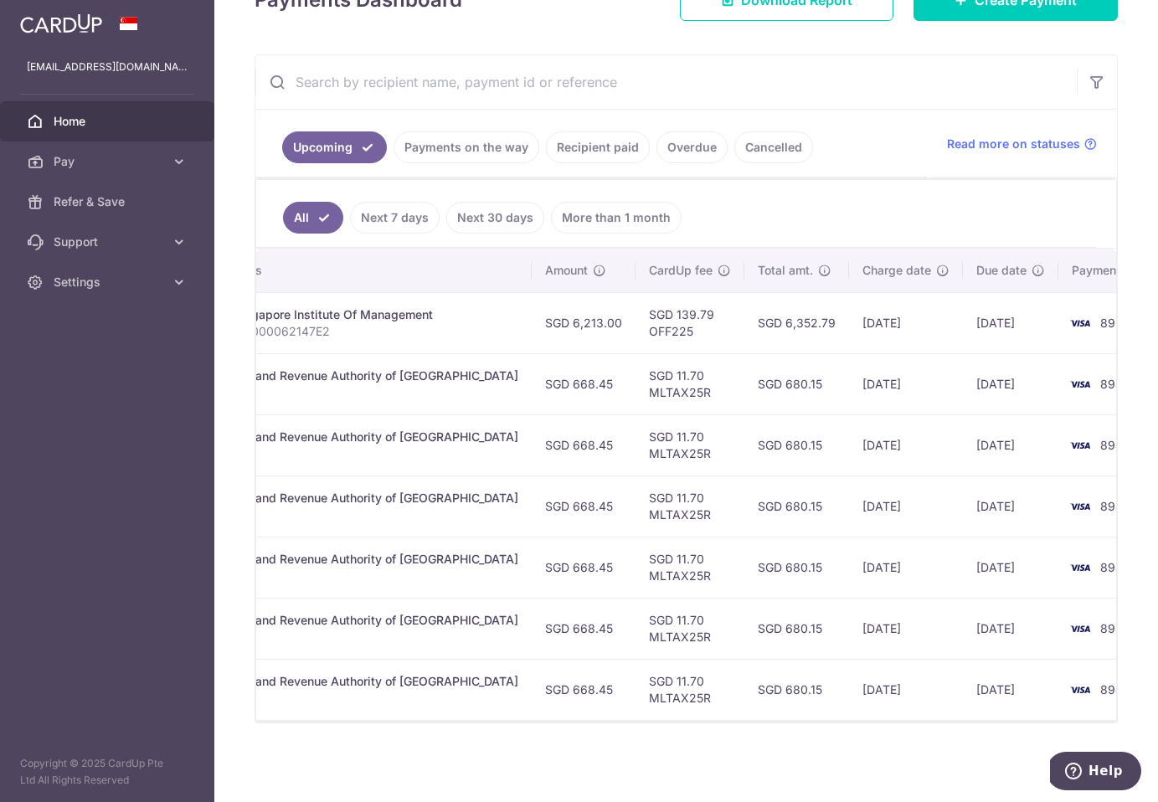
copy td "SGD 6,213.00"
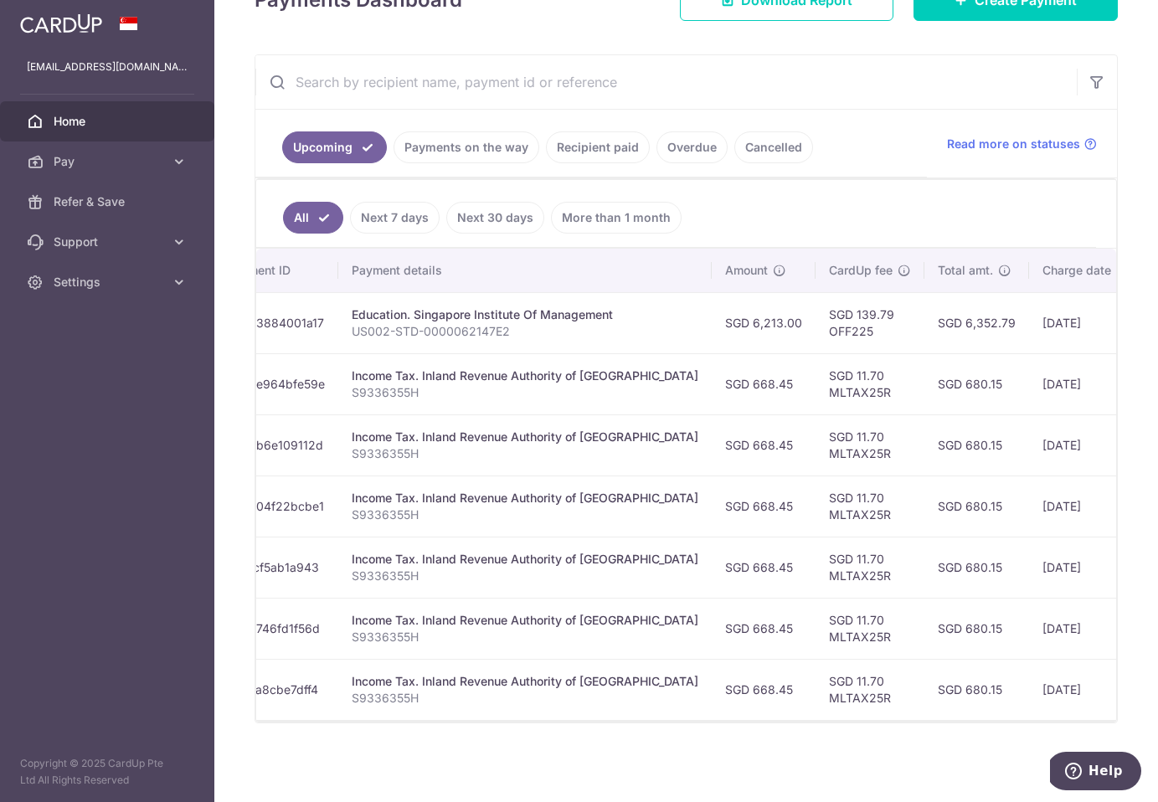
scroll to position [0, 257]
drag, startPoint x: 364, startPoint y: 314, endPoint x: 752, endPoint y: 331, distance: 388.1
click at [752, 331] on tr "Update payment Cancel payment Upload doc Pending txn_e3884001a17 Education. Sin…" at bounding box center [682, 322] width 1366 height 61
copy tr "Education. Singapore Institute Of Management US002-STD-0000062147E2 SGD 6,213.00"
click at [815, 338] on td "SGD 139.79 OFF225" at bounding box center [869, 322] width 109 height 61
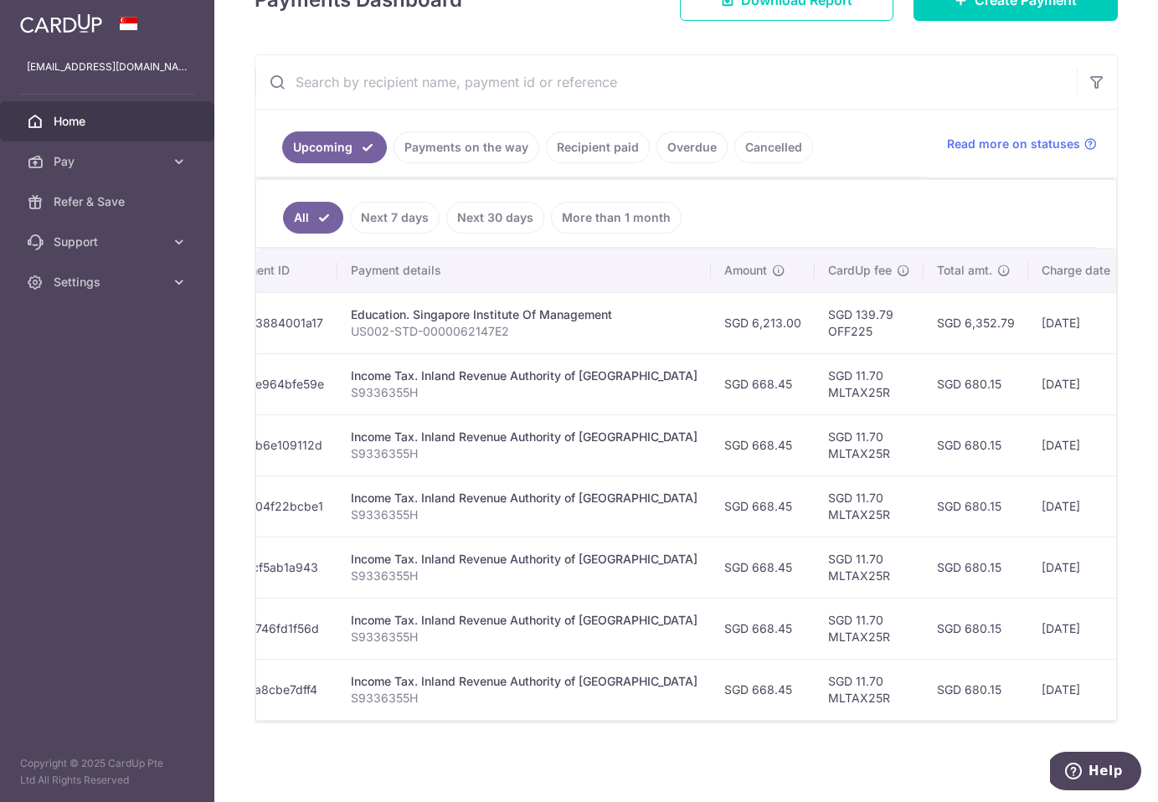
scroll to position [0, 436]
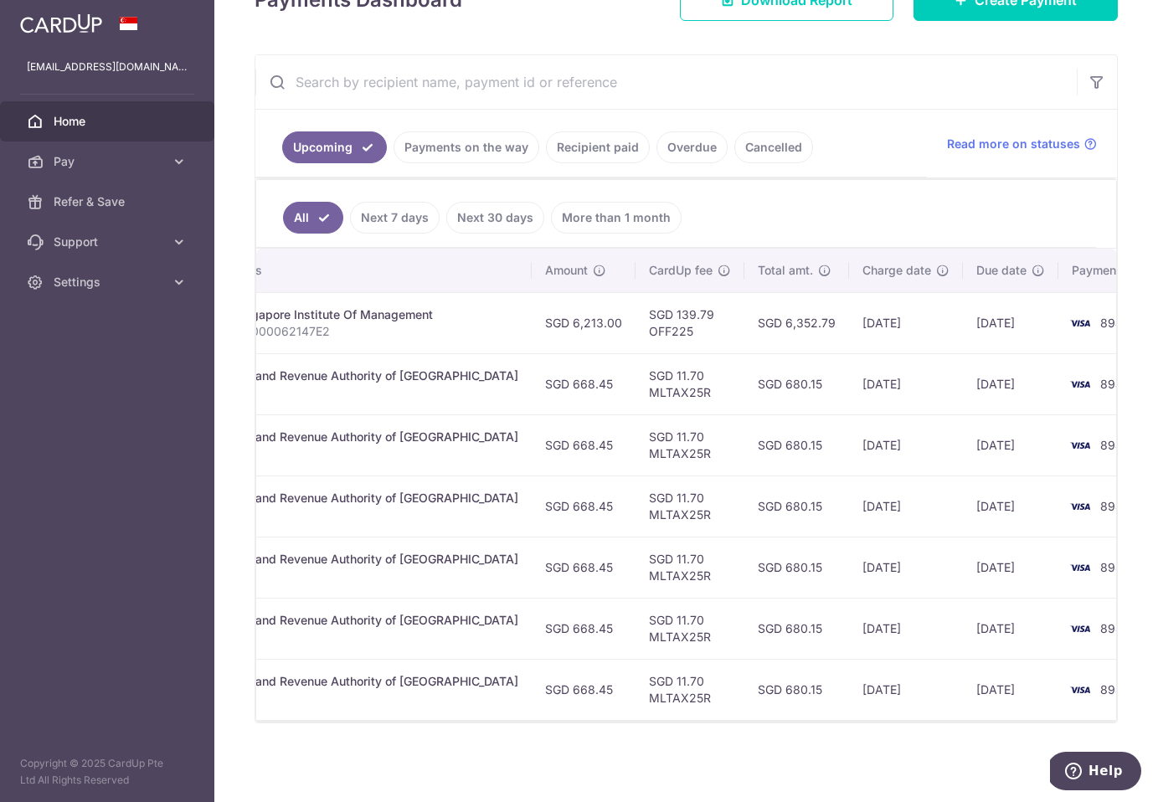
drag, startPoint x: 904, startPoint y: 323, endPoint x: 971, endPoint y: 323, distance: 67.8
click at [971, 323] on td "[DATE]" at bounding box center [1010, 322] width 95 height 61
drag, startPoint x: 892, startPoint y: 320, endPoint x: 978, endPoint y: 286, distance: 92.5
click at [988, 317] on tr "Update payment Cancel payment Upload doc Pending txn_e3884001a17 Education. Sin…" at bounding box center [503, 322] width 1366 height 61
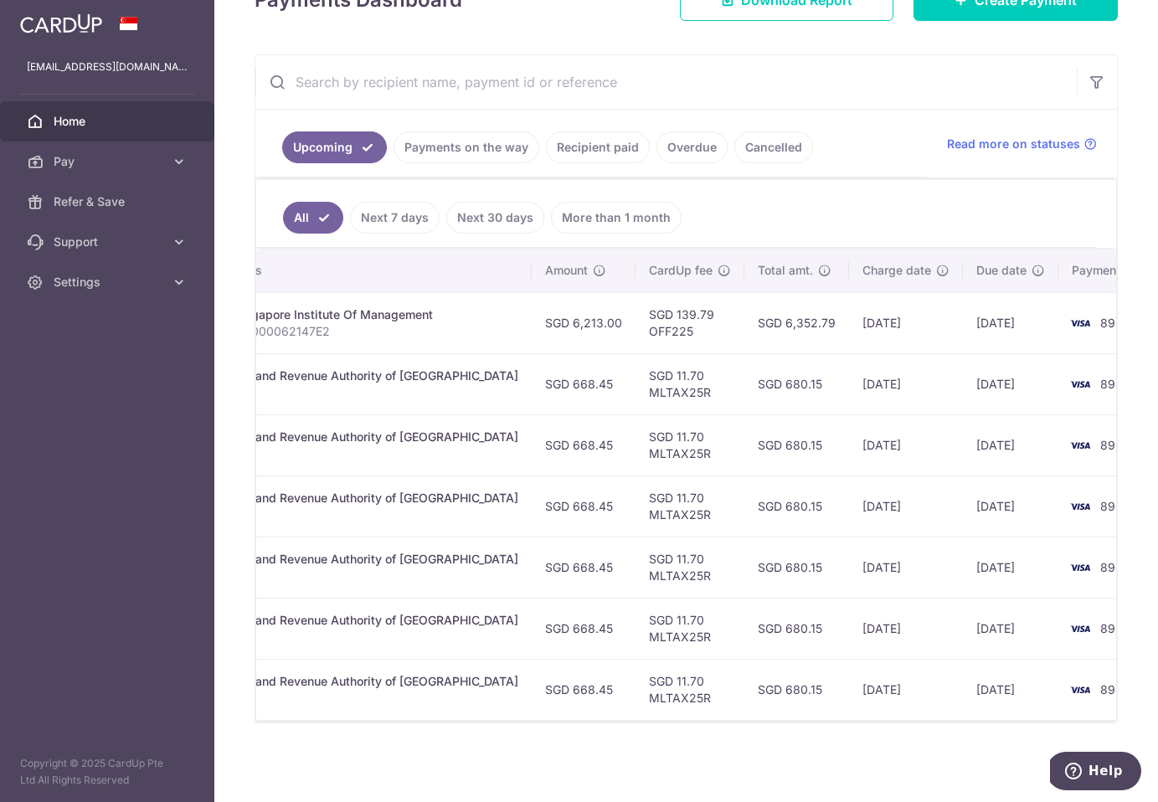
drag, startPoint x: 919, startPoint y: 317, endPoint x: 977, endPoint y: 322, distance: 57.9
click at [977, 322] on td "[DATE]" at bounding box center [1010, 322] width 95 height 61
copy td "[DATE]"
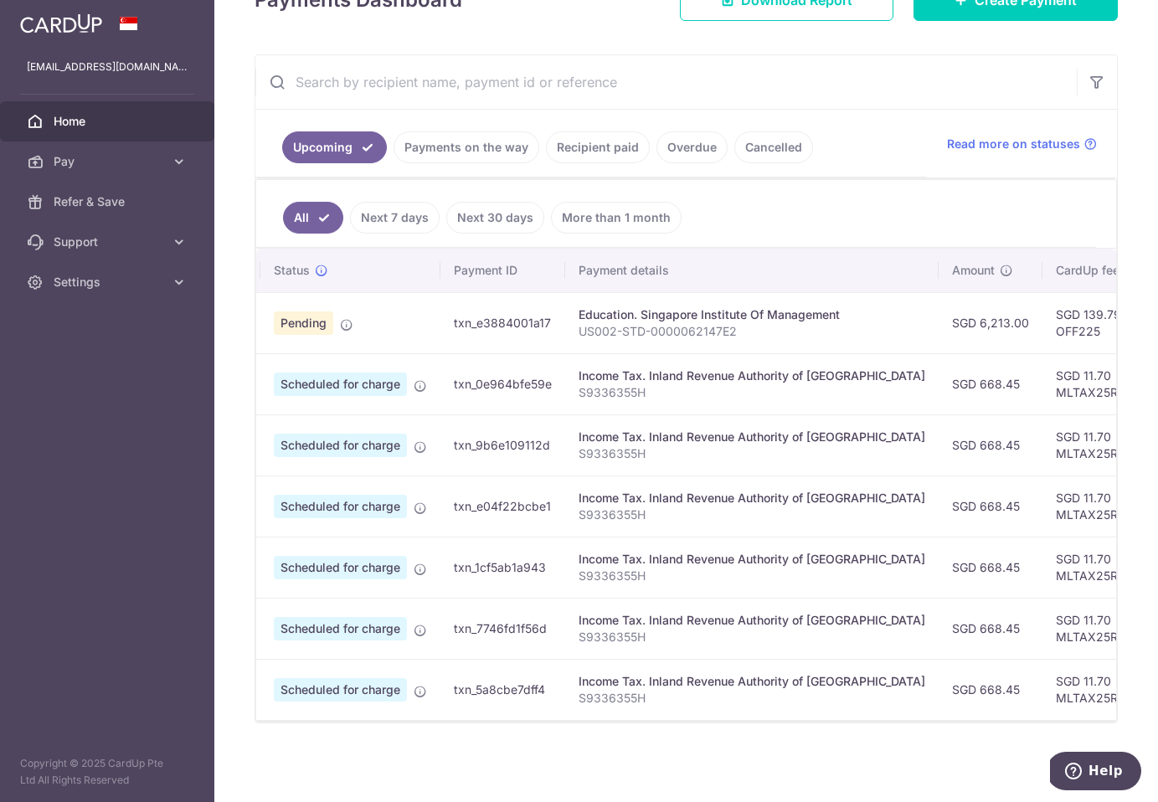
scroll to position [0, 0]
